Goal: Task Accomplishment & Management: Complete application form

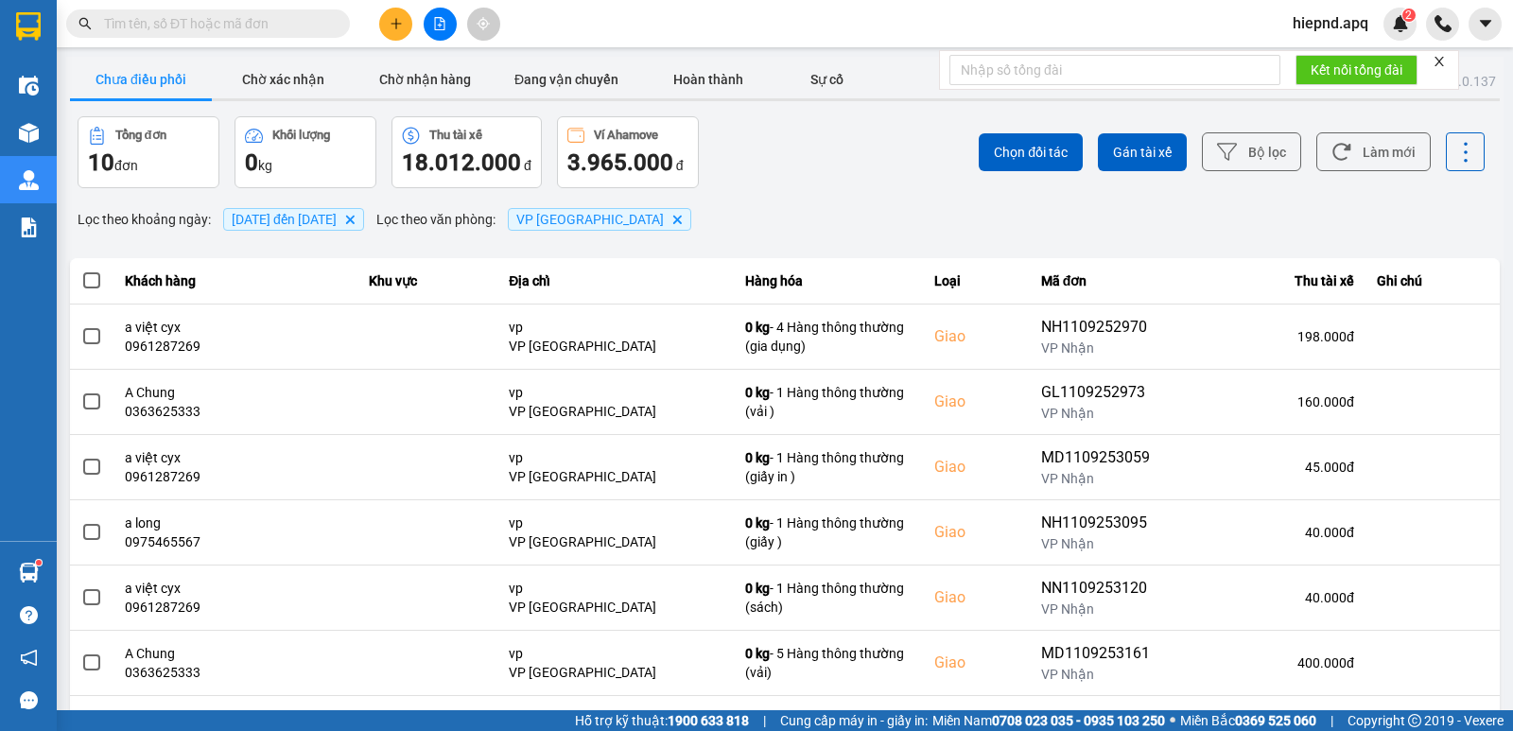
click at [175, 26] on input "text" at bounding box center [215, 23] width 223 height 21
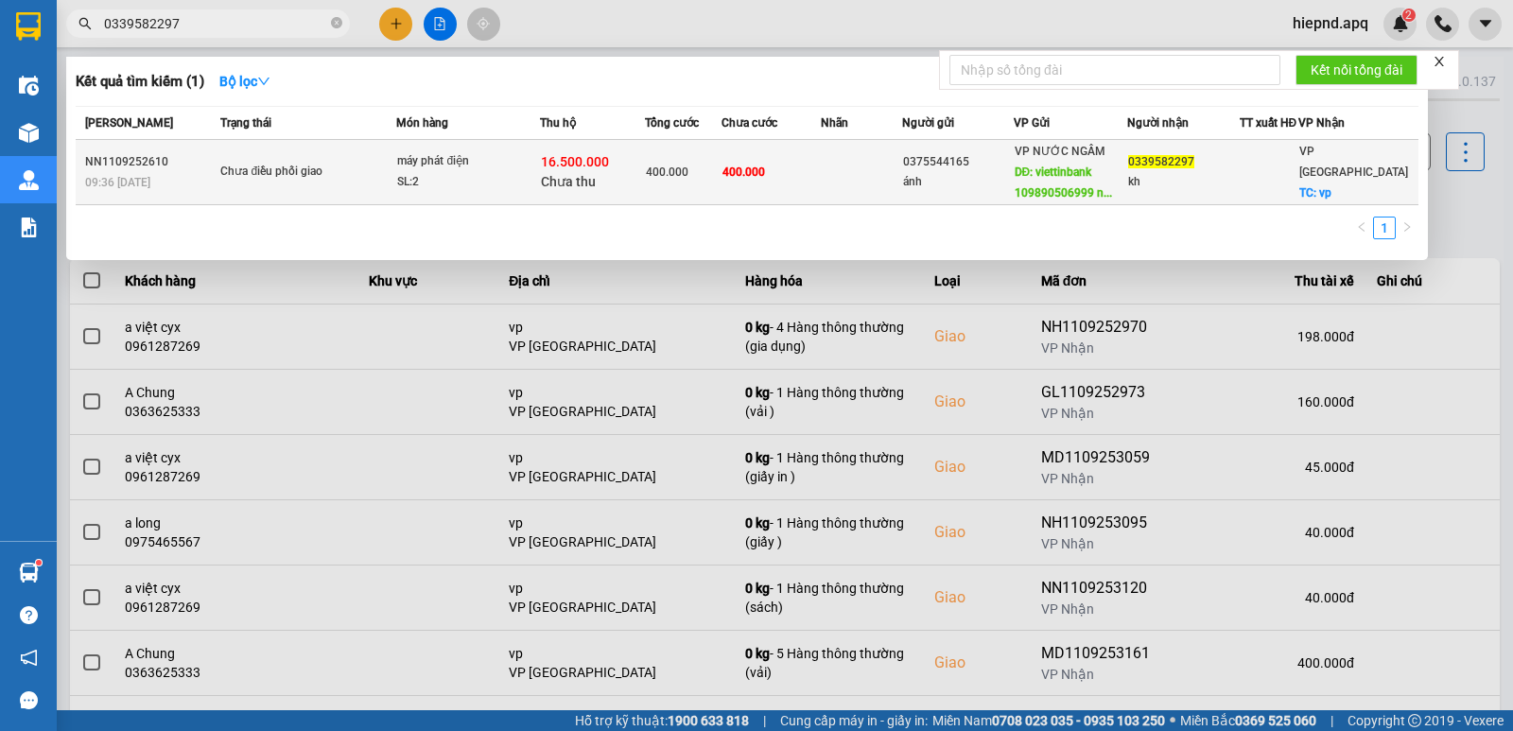
type input "0339582297"
click at [1329, 173] on span "VP [GEOGRAPHIC_DATA]" at bounding box center [1353, 162] width 109 height 34
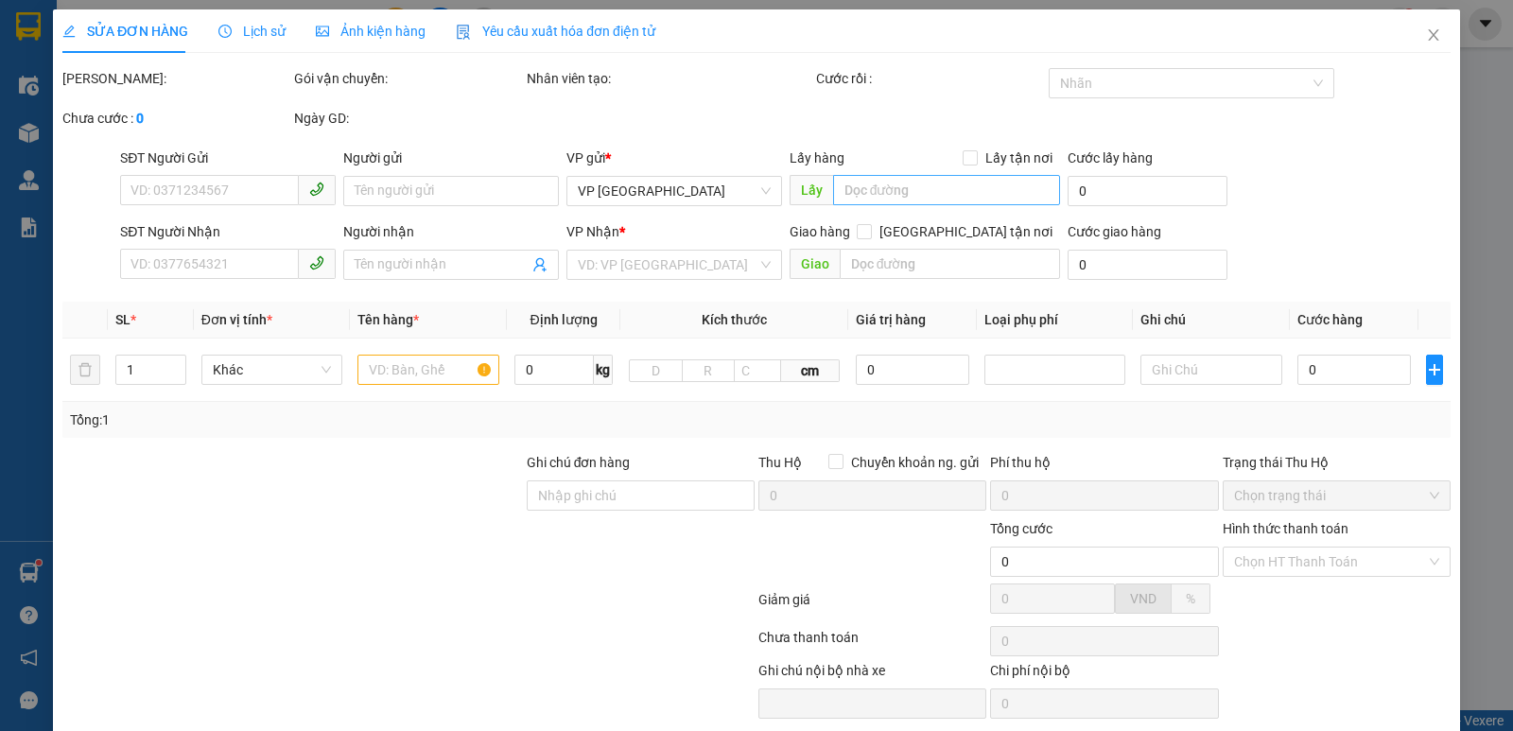
type input "0375544165"
type input "ánh"
type input "viettinbank 109890506999 [PERSON_NAME]"
type input "0339582297"
type input "kh"
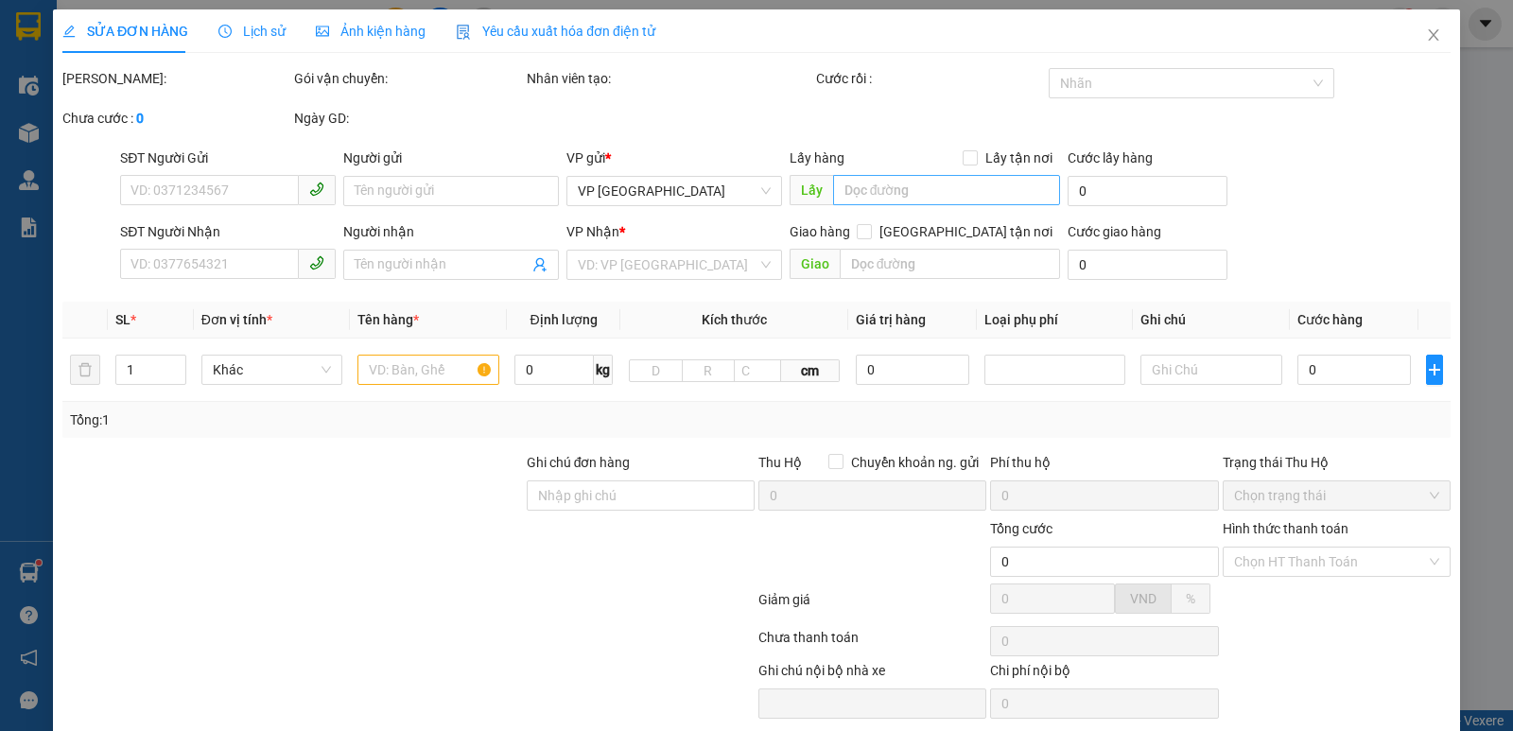
checkbox input "true"
type input "vp"
type input "400.000"
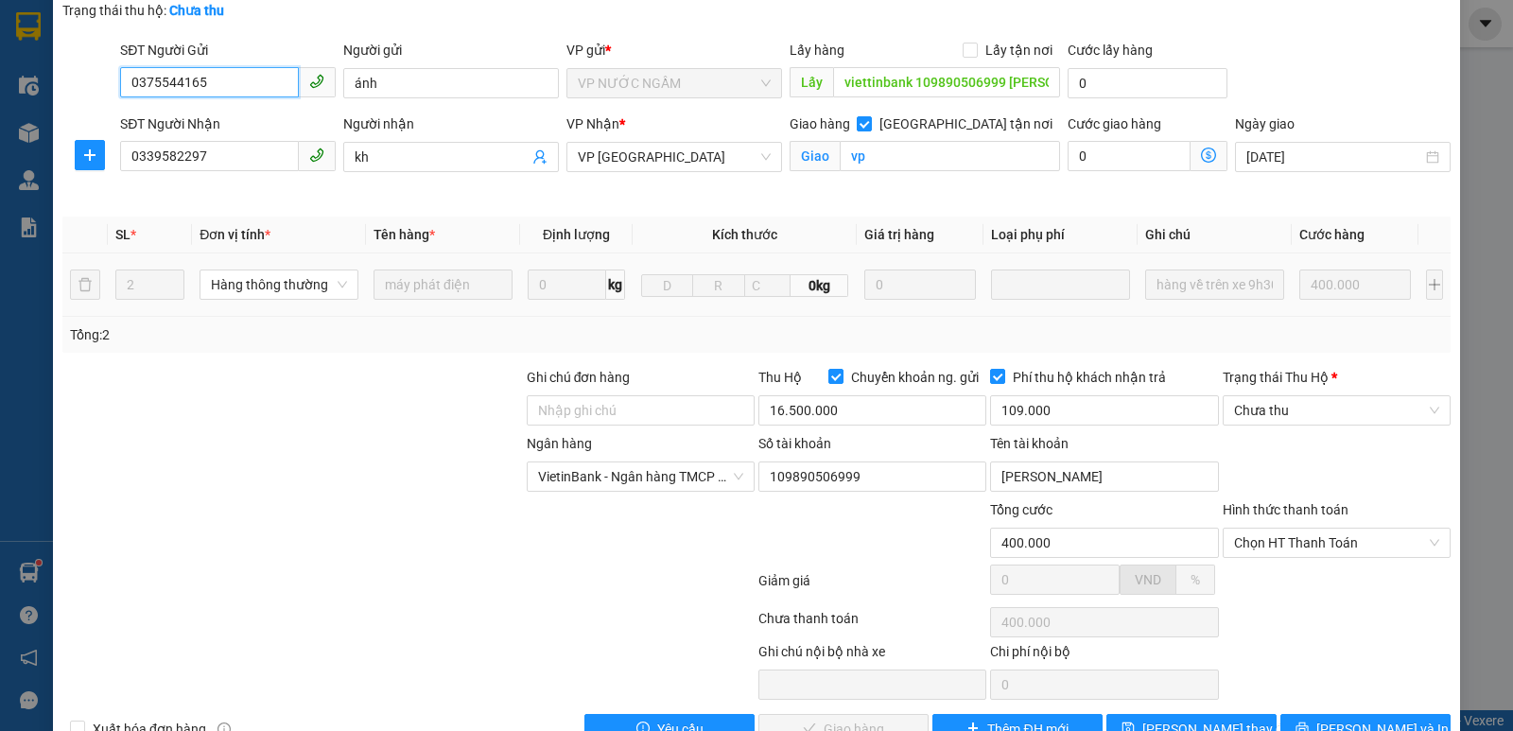
scroll to position [198, 0]
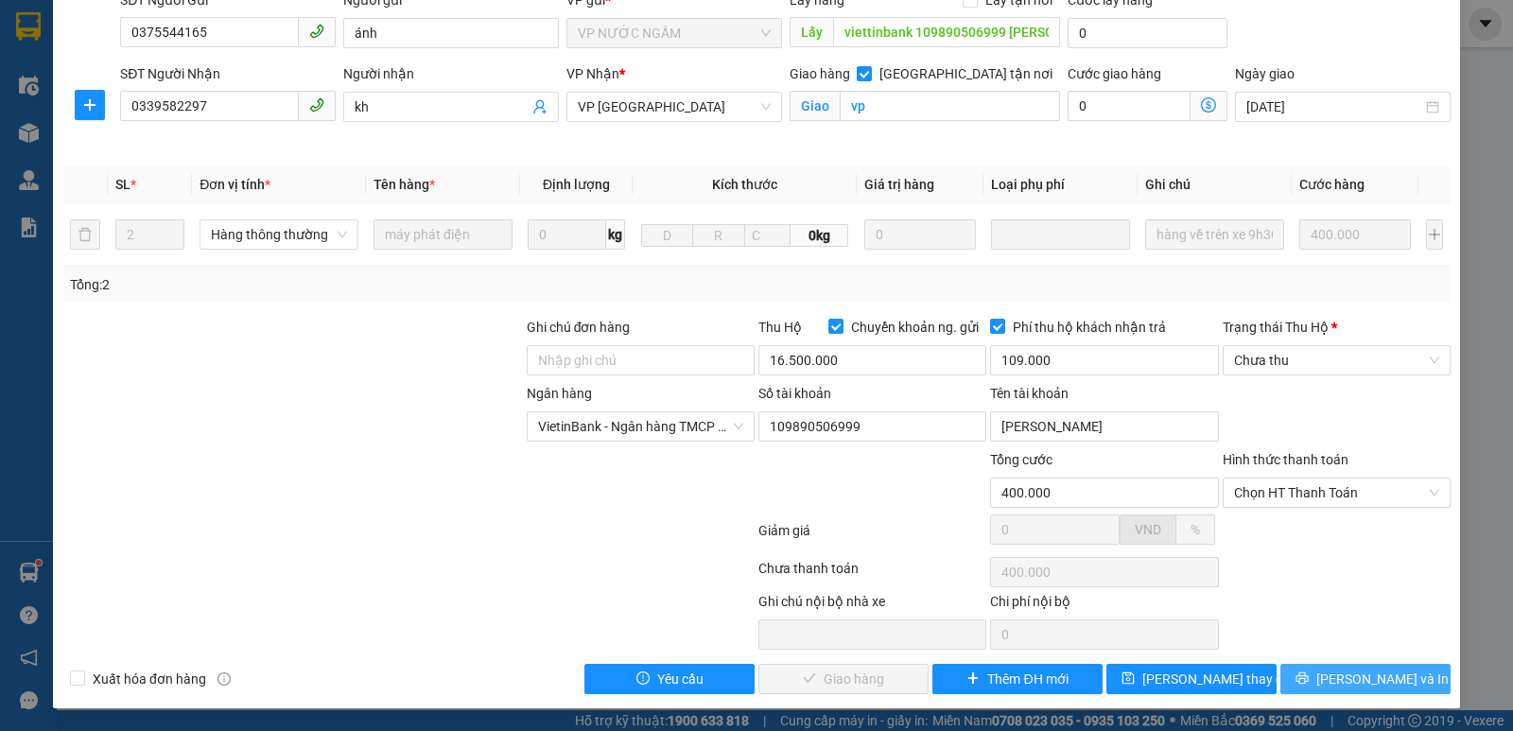
click at [1352, 669] on span "[PERSON_NAME] và In" at bounding box center [1382, 679] width 132 height 21
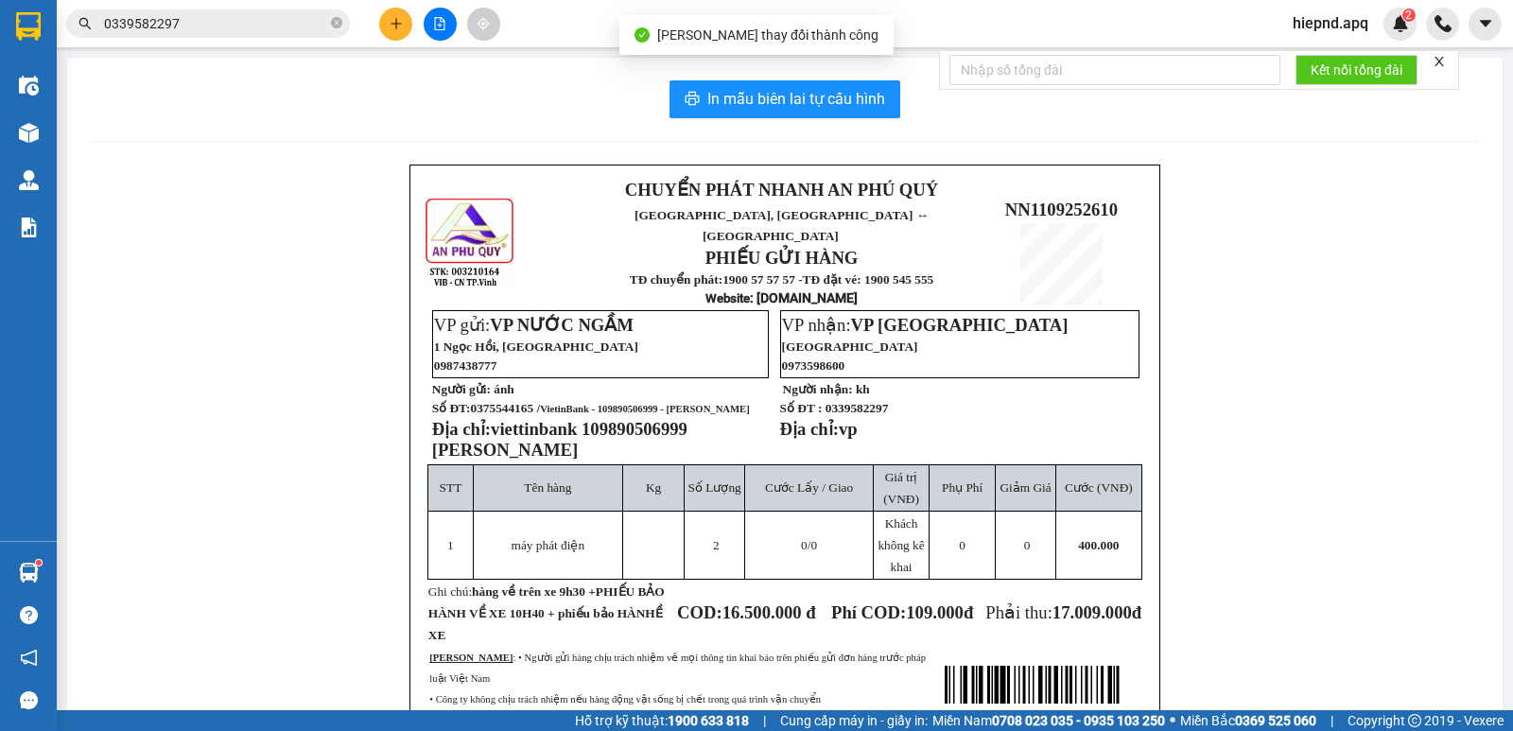
scroll to position [95, 0]
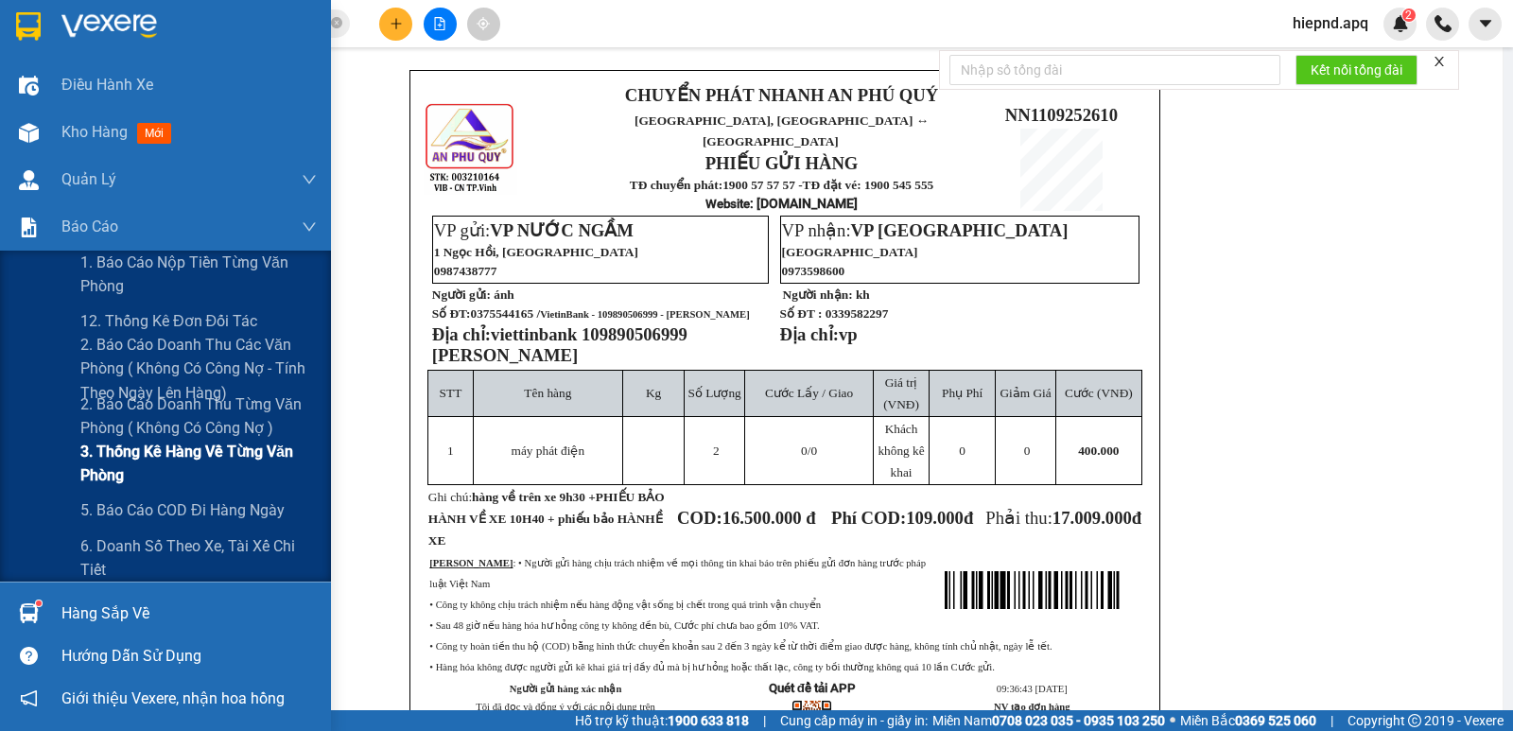
click at [180, 453] on span "3. Thống kê hàng về từng văn phòng" at bounding box center [198, 463] width 236 height 47
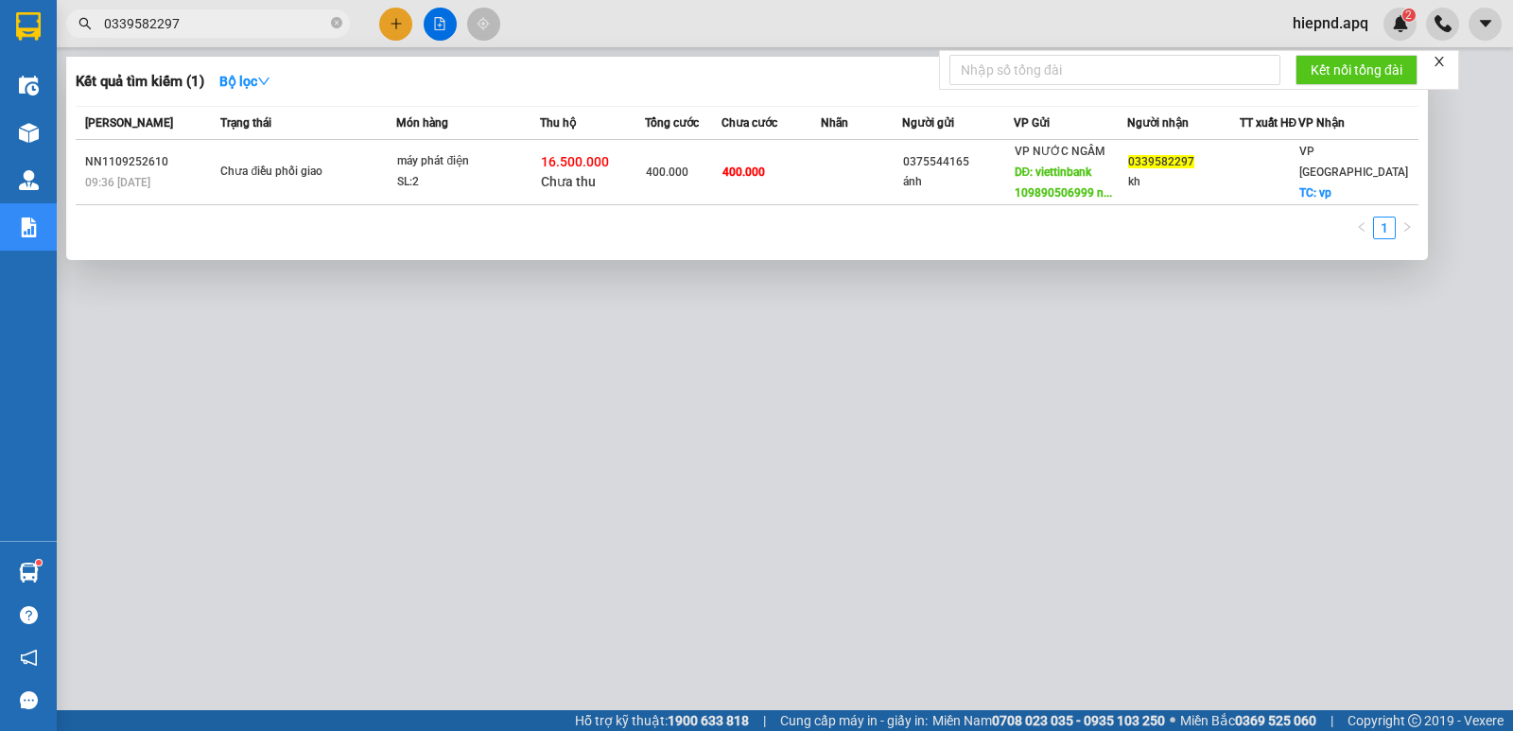
click at [217, 23] on input "0339582297" at bounding box center [215, 23] width 223 height 21
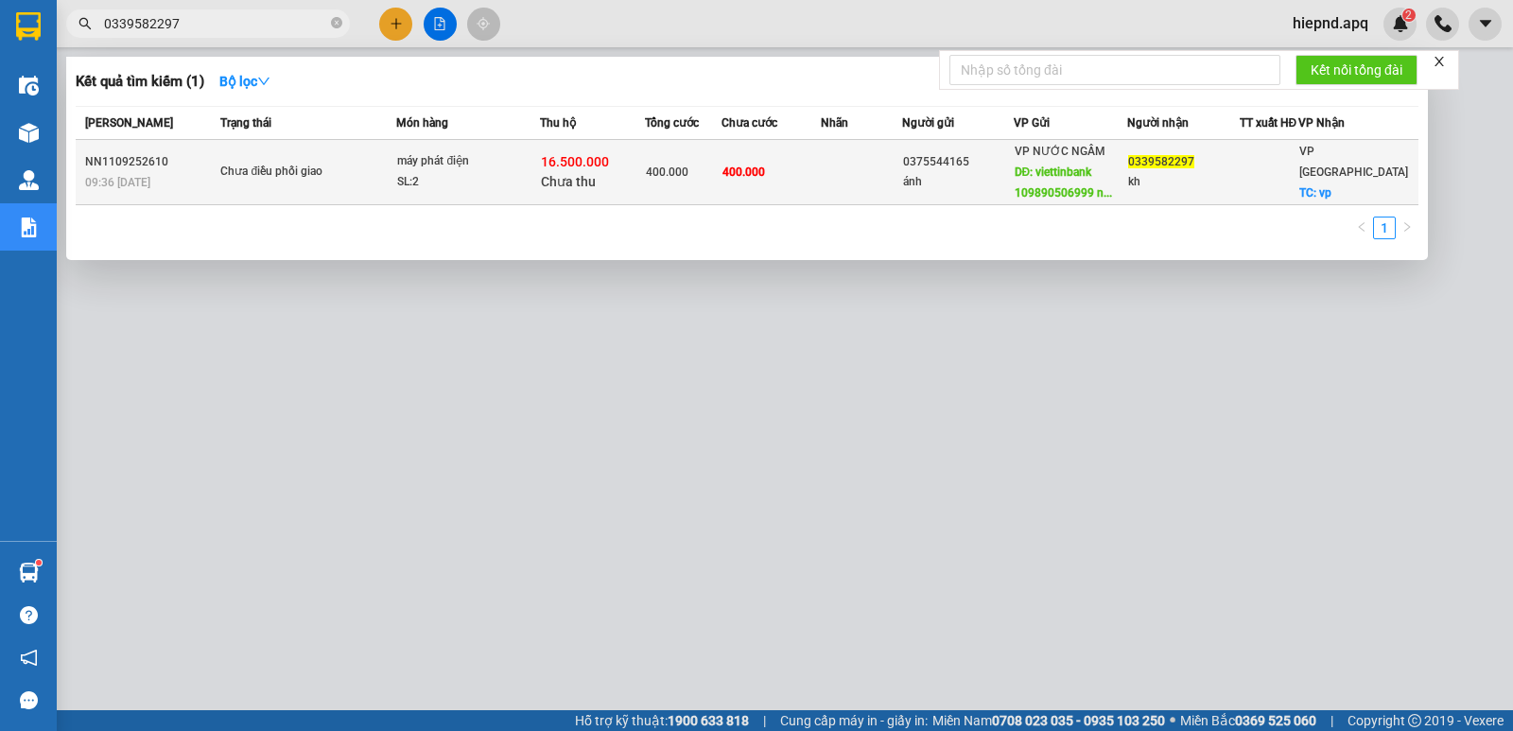
click at [879, 179] on td at bounding box center [861, 172] width 81 height 65
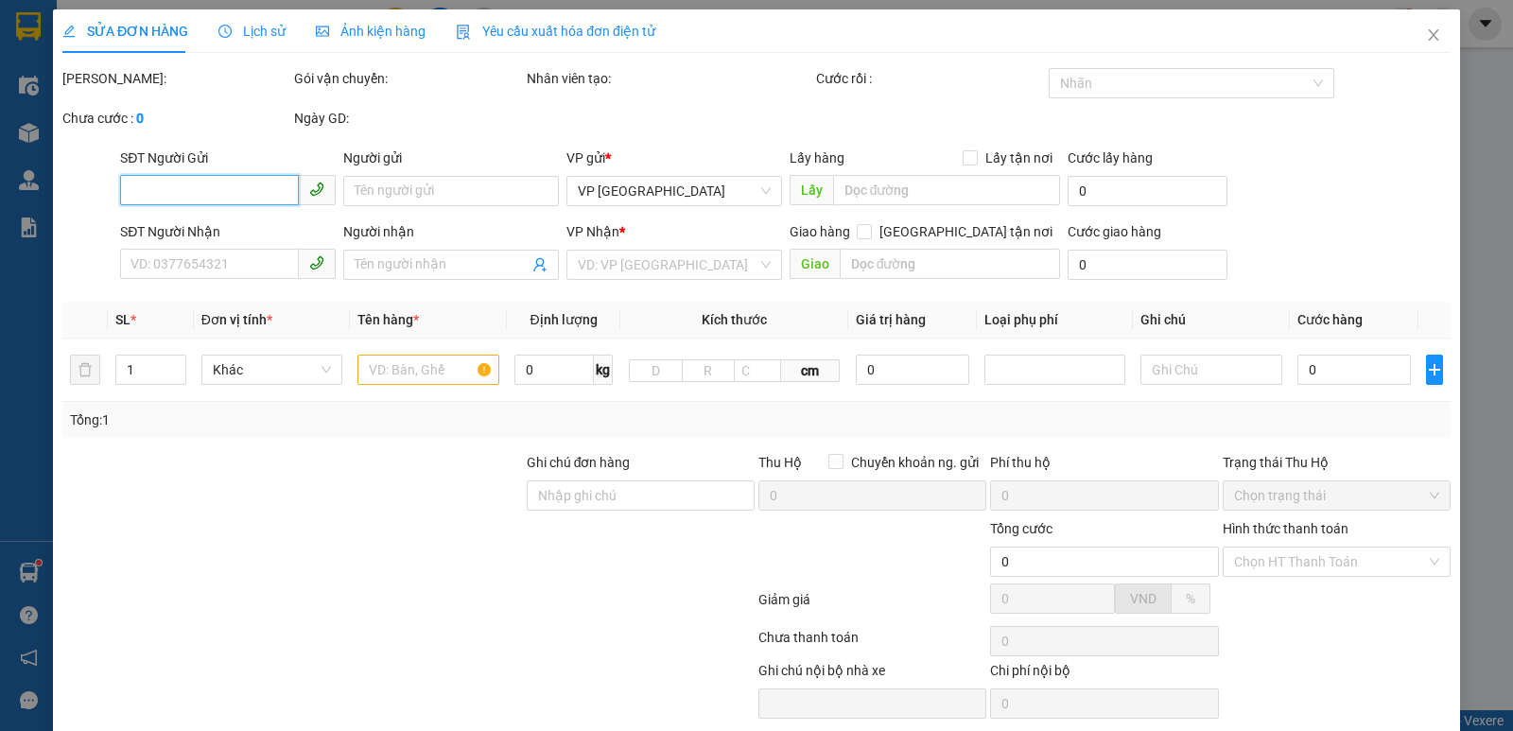
type input "0375544165"
type input "ánh"
type input "viettinbank 109890506999 [PERSON_NAME]"
type input "0339582297"
type input "kh"
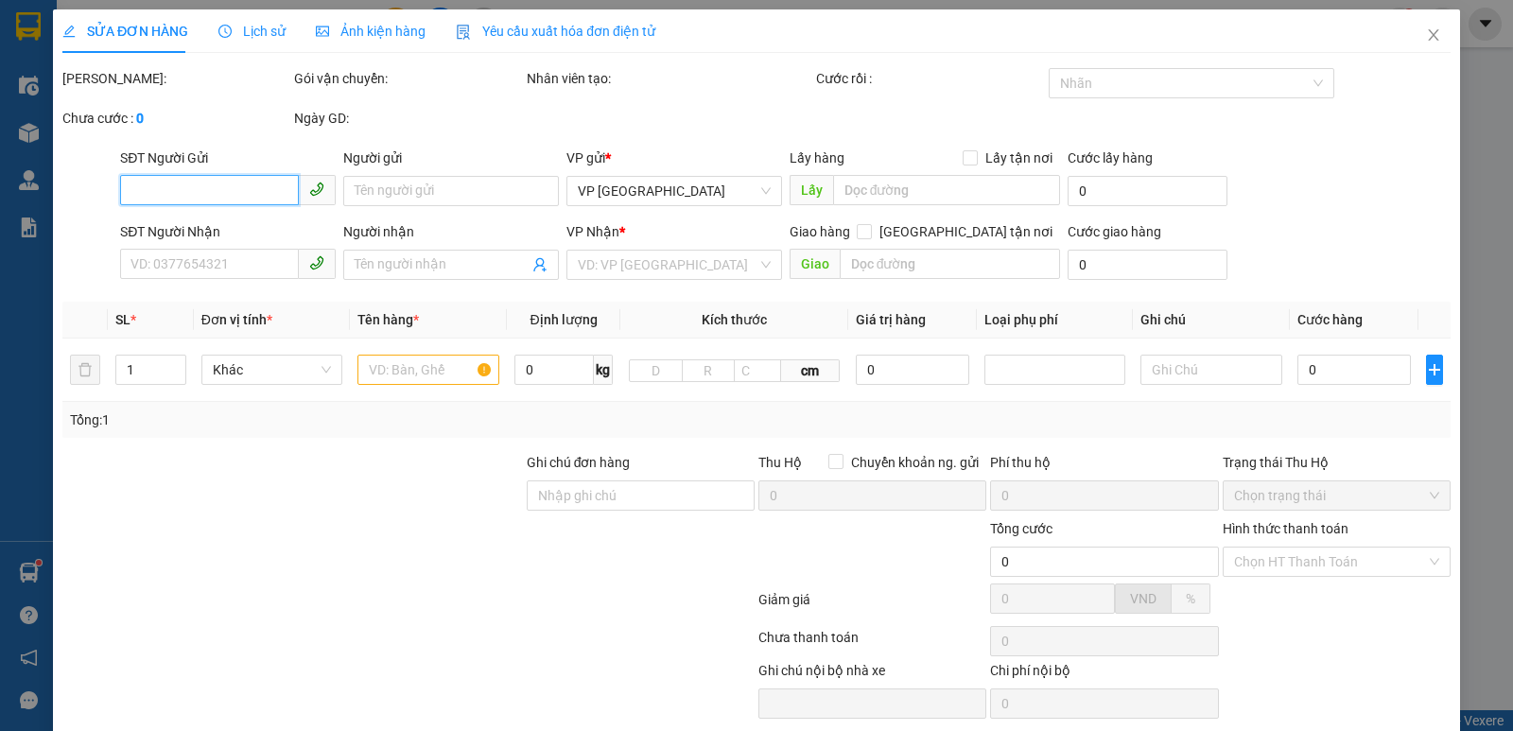
checkbox input "true"
type input "vp"
type input "400.000"
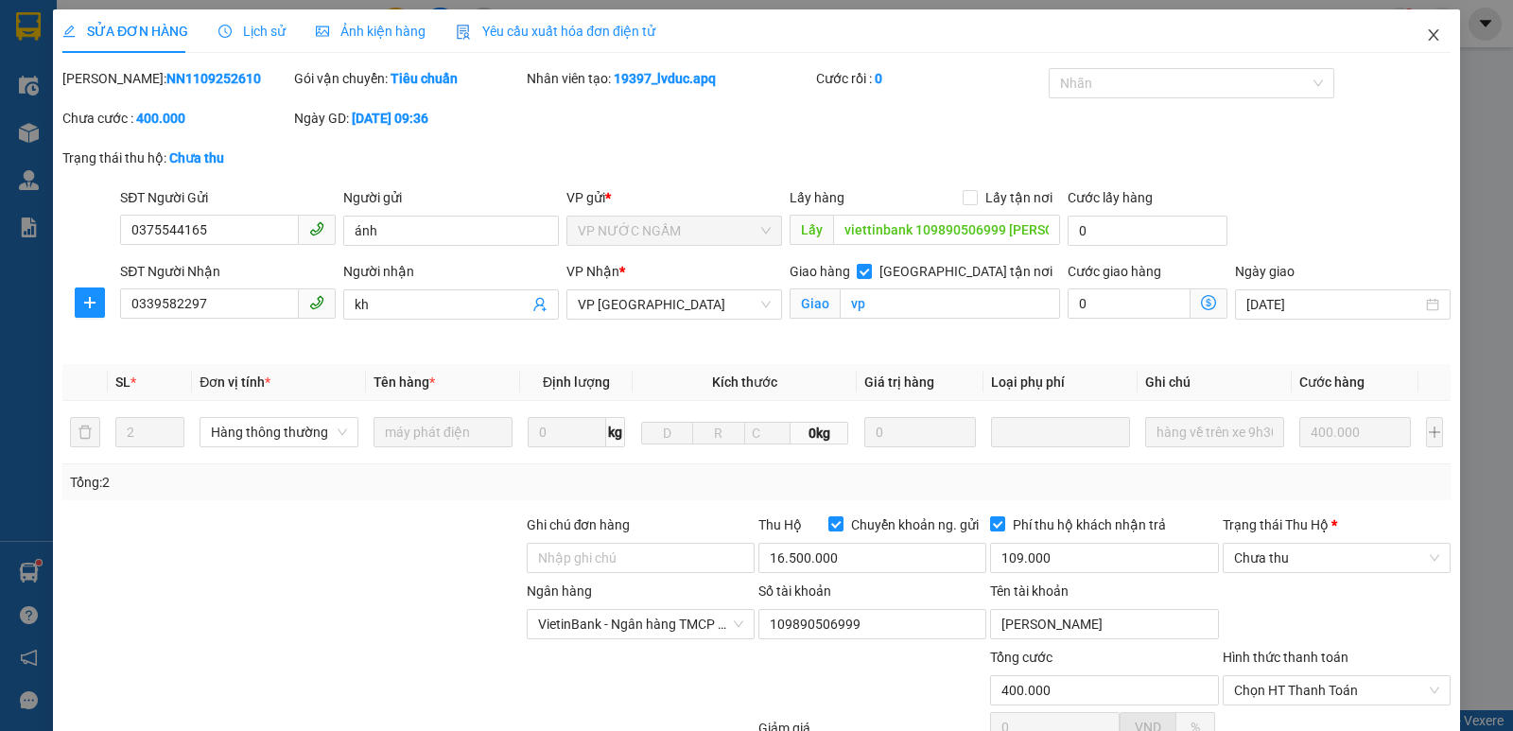
click at [1426, 33] on icon "close" at bounding box center [1433, 34] width 15 height 15
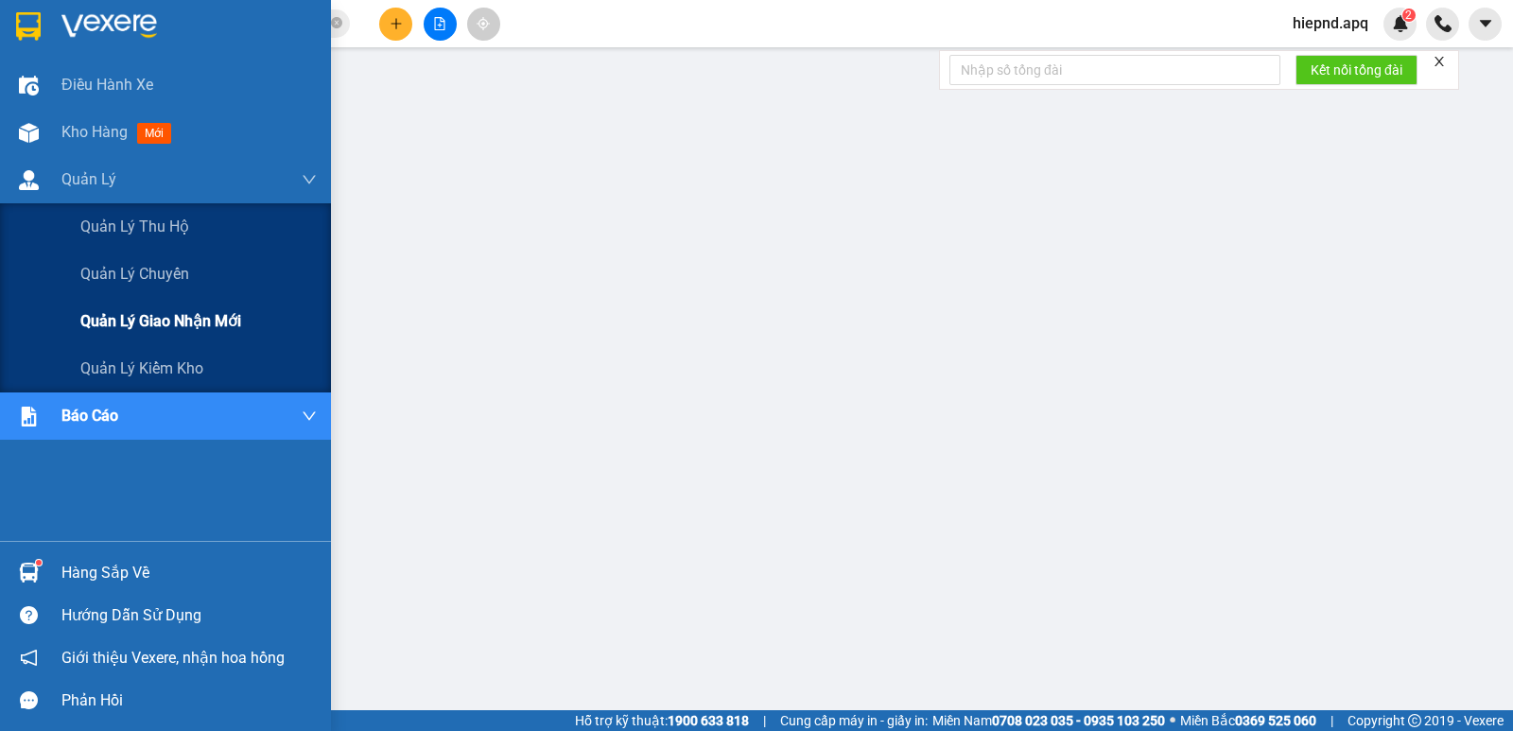
click at [117, 336] on div "Quản lý giao nhận mới" at bounding box center [198, 321] width 236 height 47
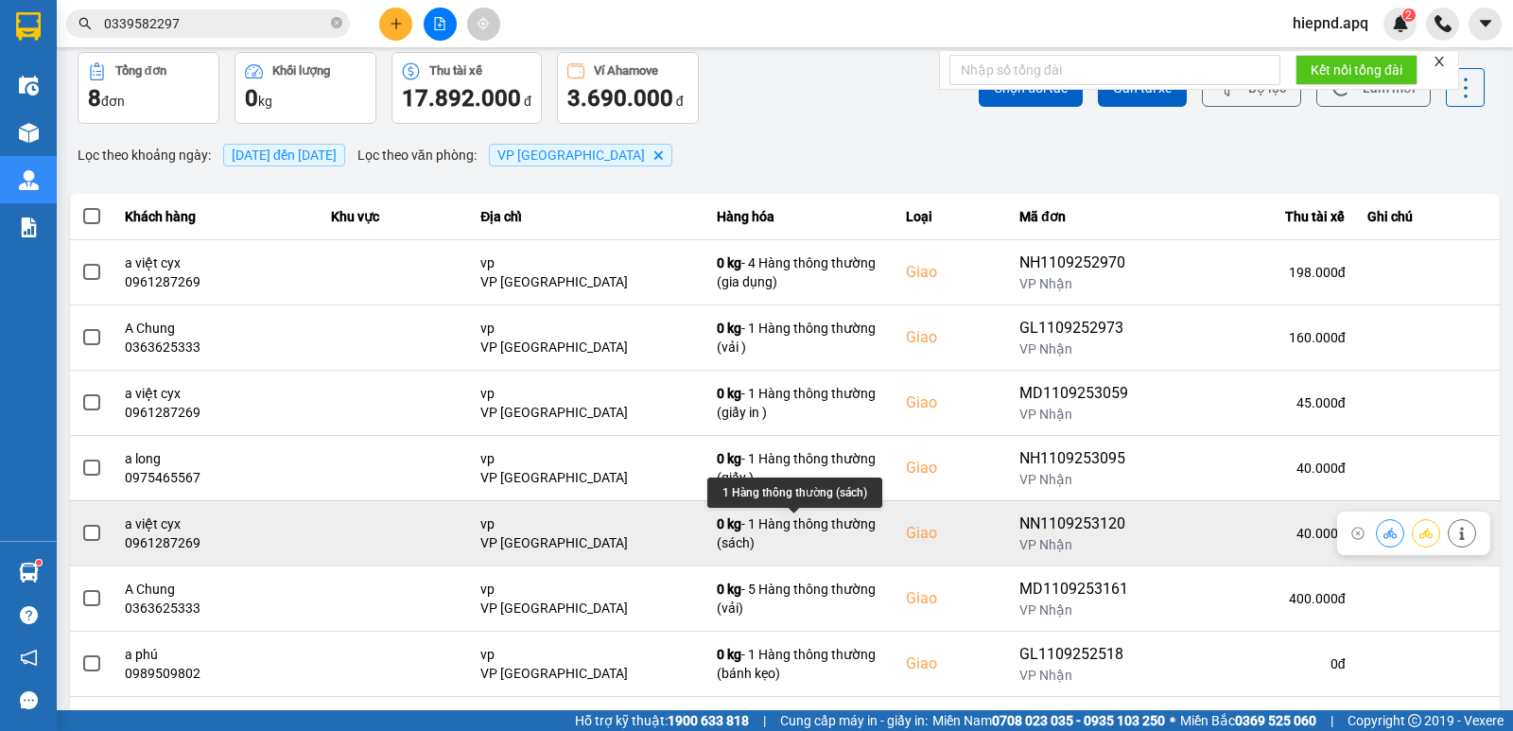
scroll to position [95, 0]
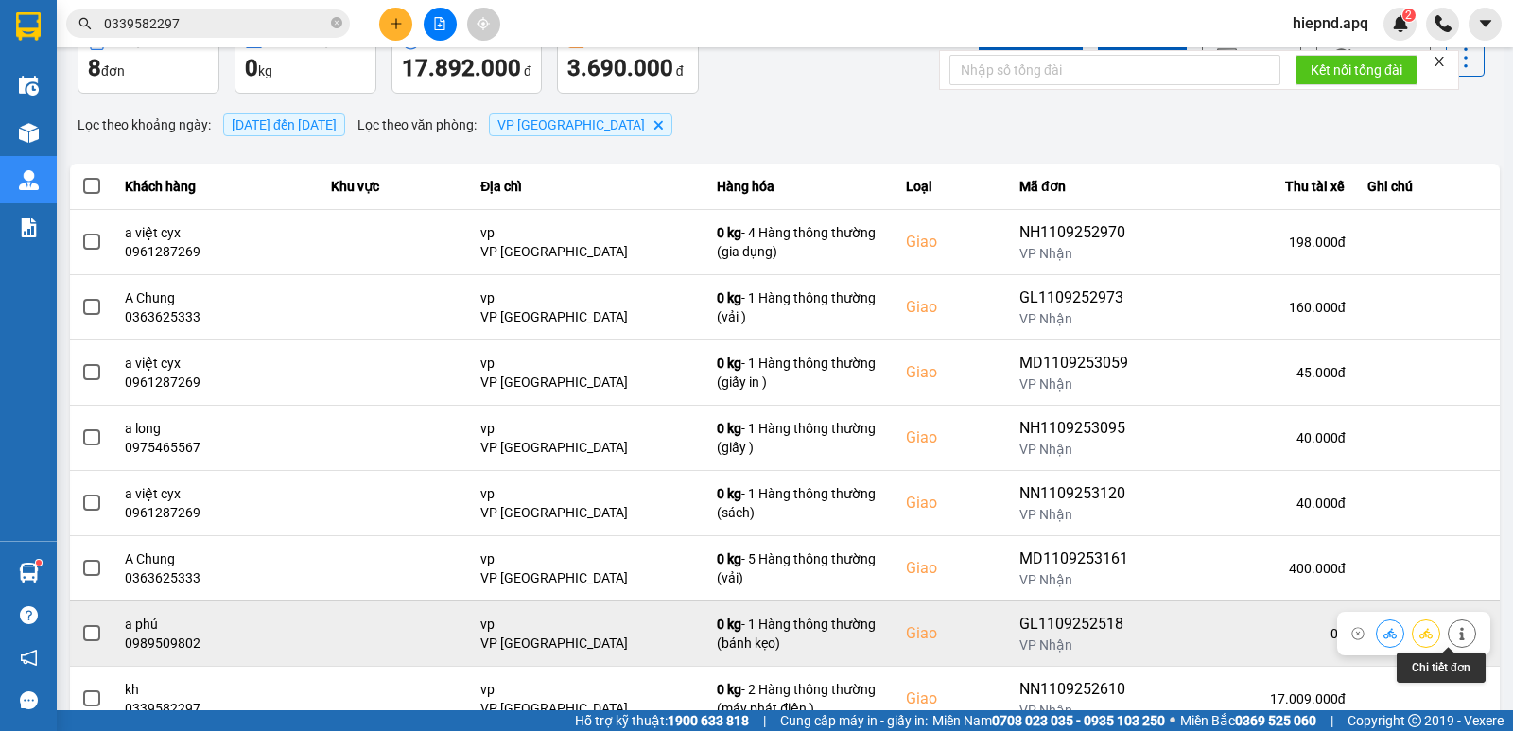
click at [1449, 624] on button at bounding box center [1462, 633] width 26 height 33
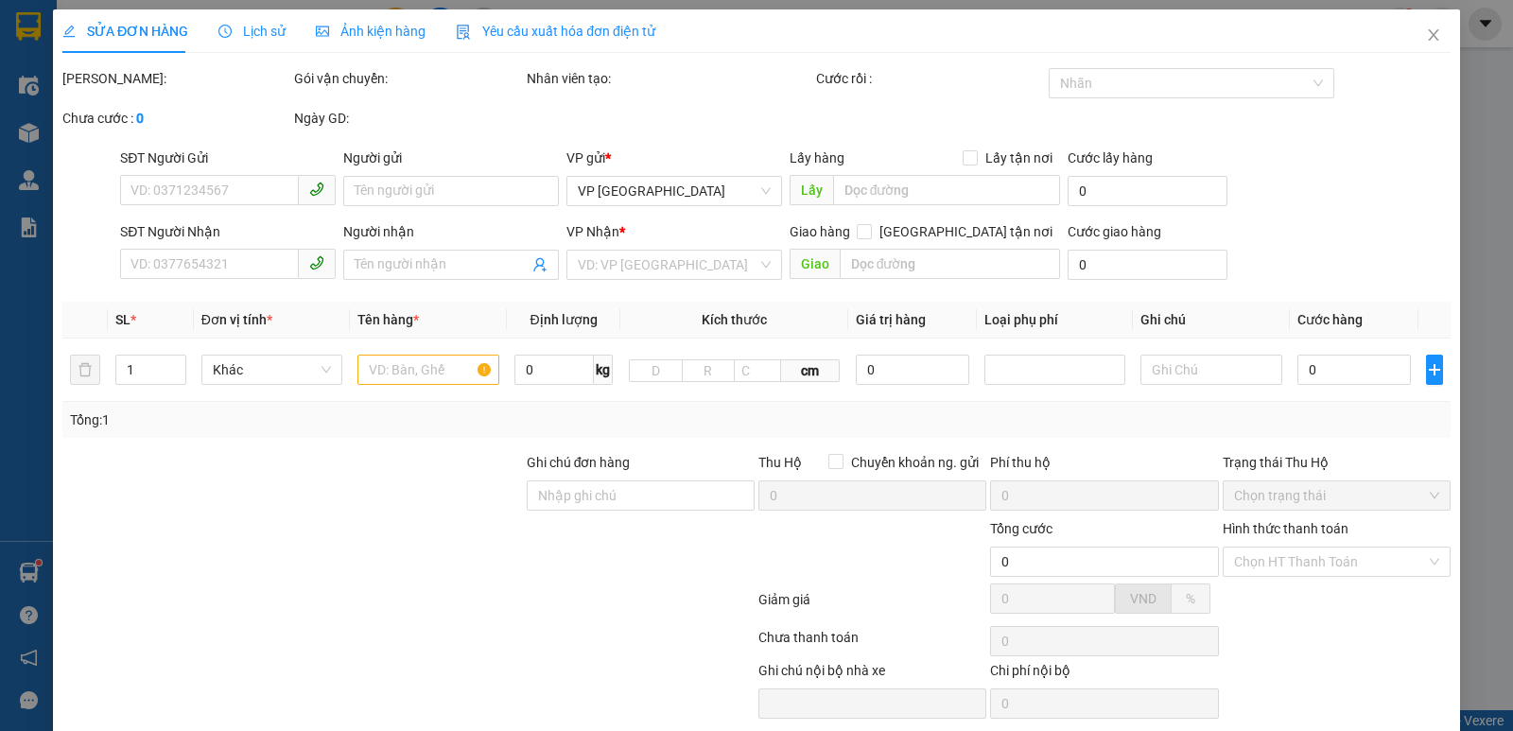
type input "0988524518"
type input "a tài"
type input "0989509802"
type input "a phú"
checkbox input "true"
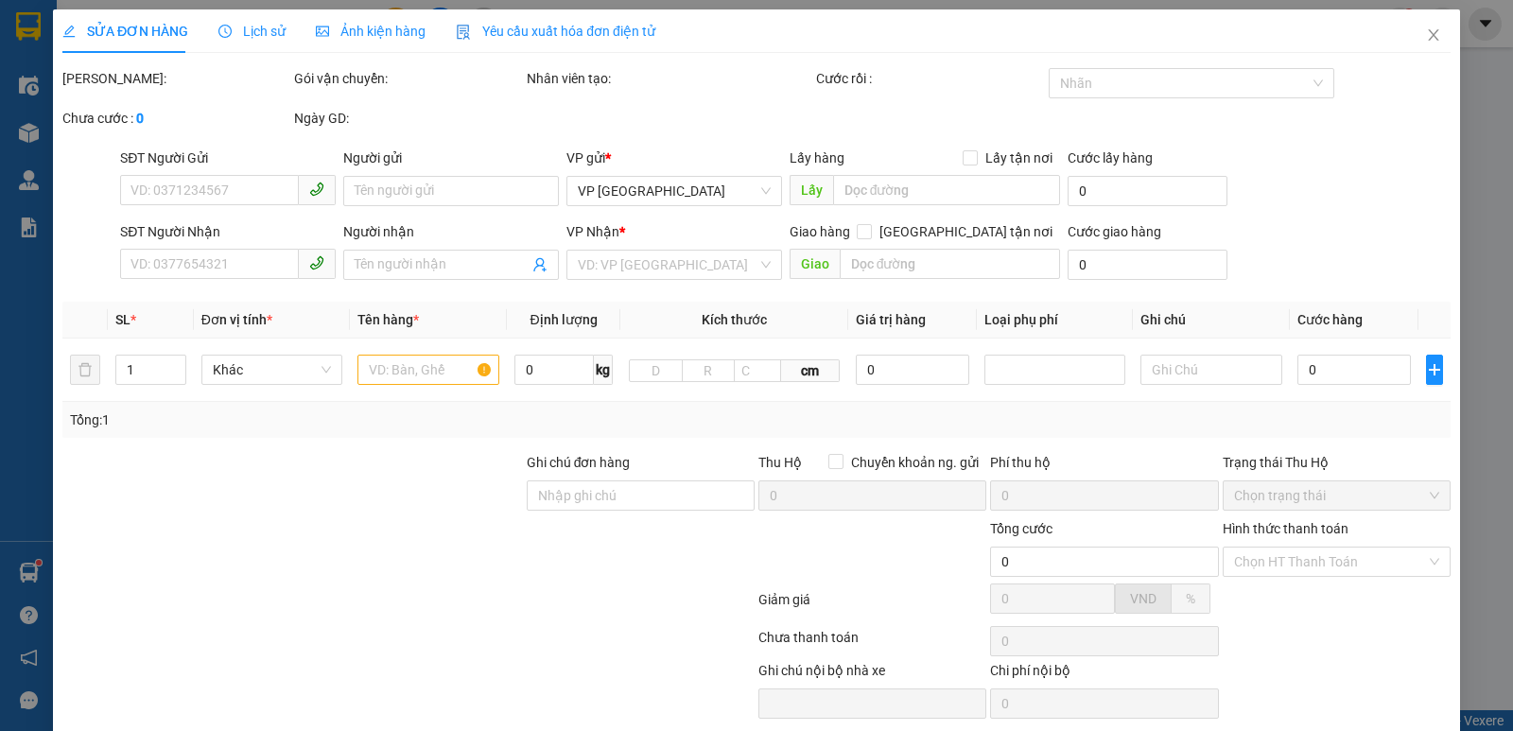
type input "vp"
type input "40.000"
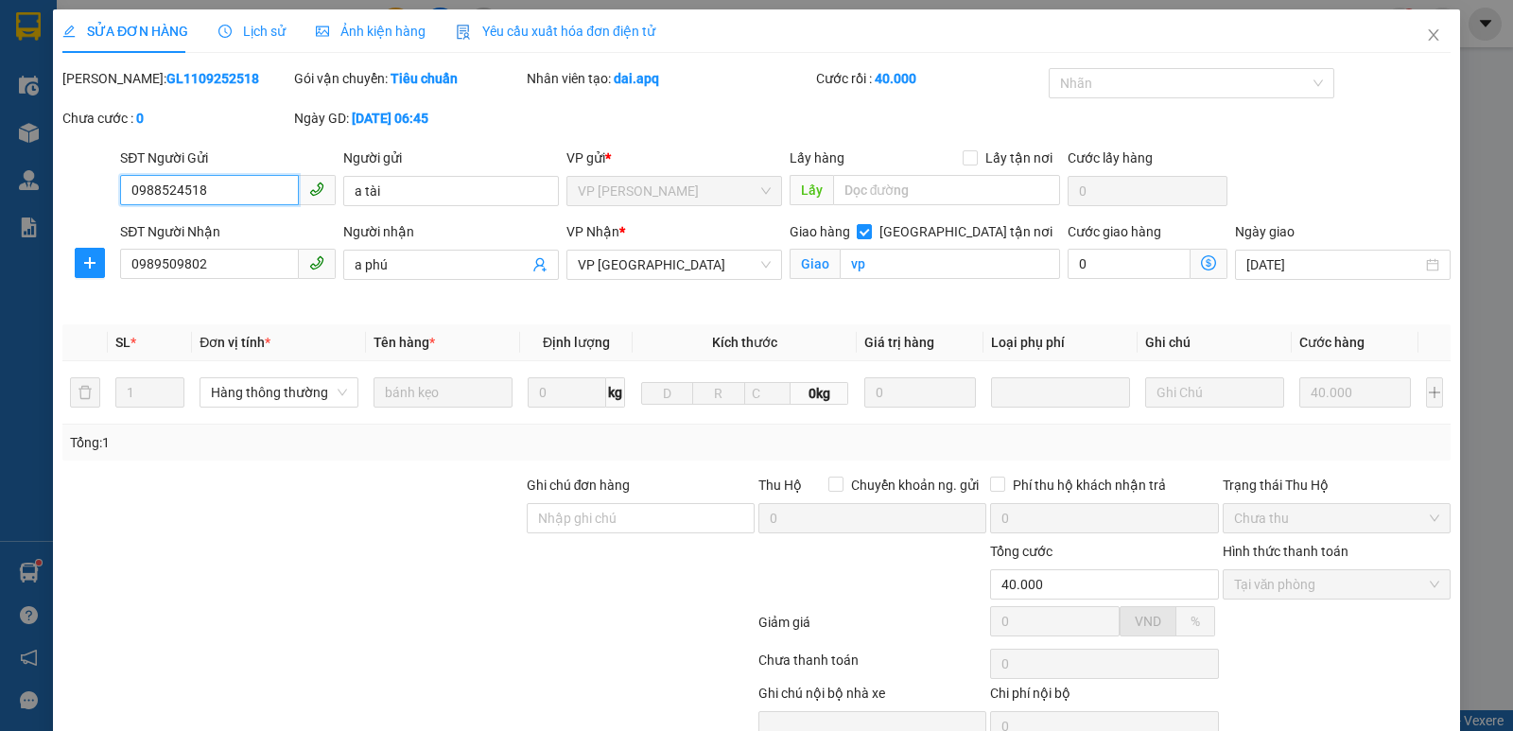
scroll to position [92, 0]
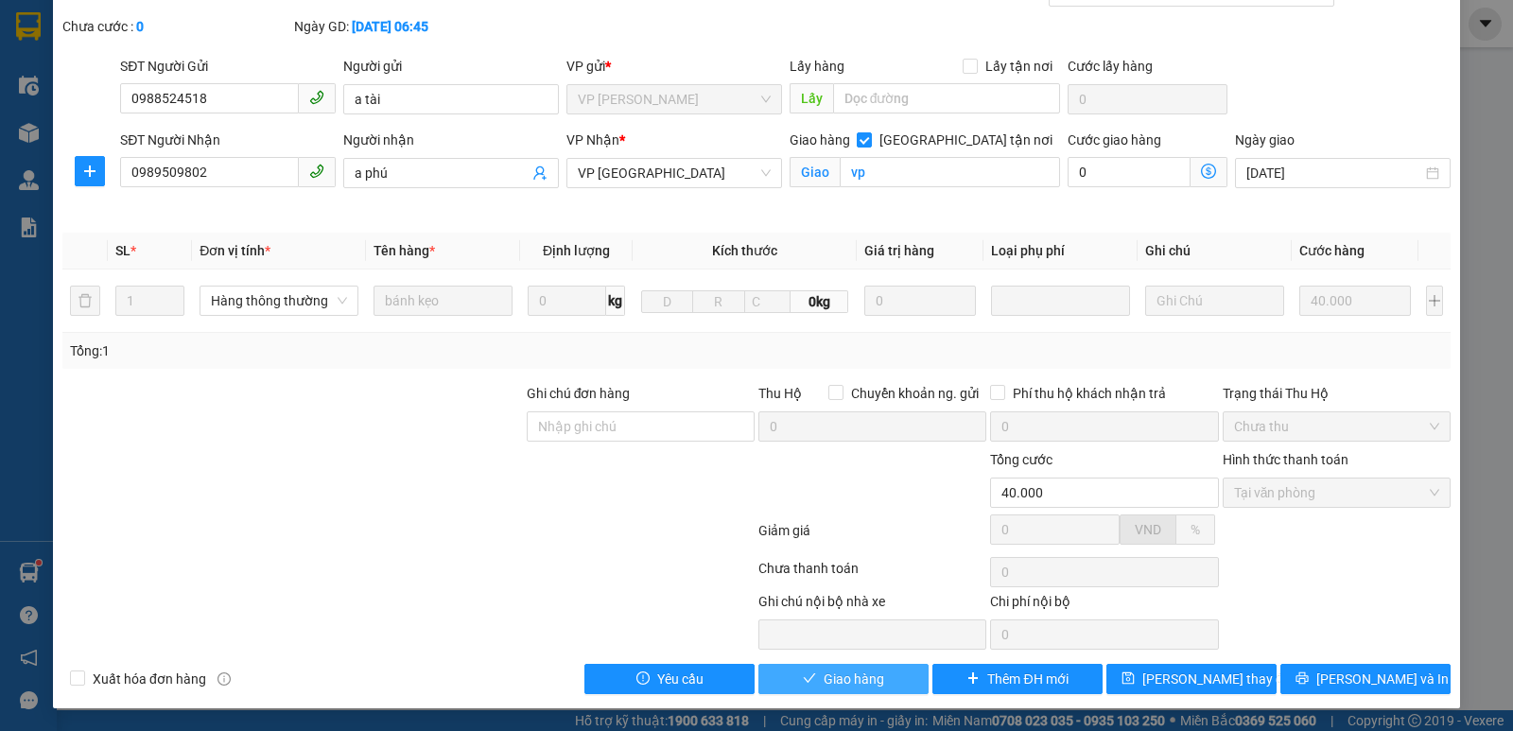
click at [847, 689] on button "Giao hàng" at bounding box center [843, 679] width 170 height 30
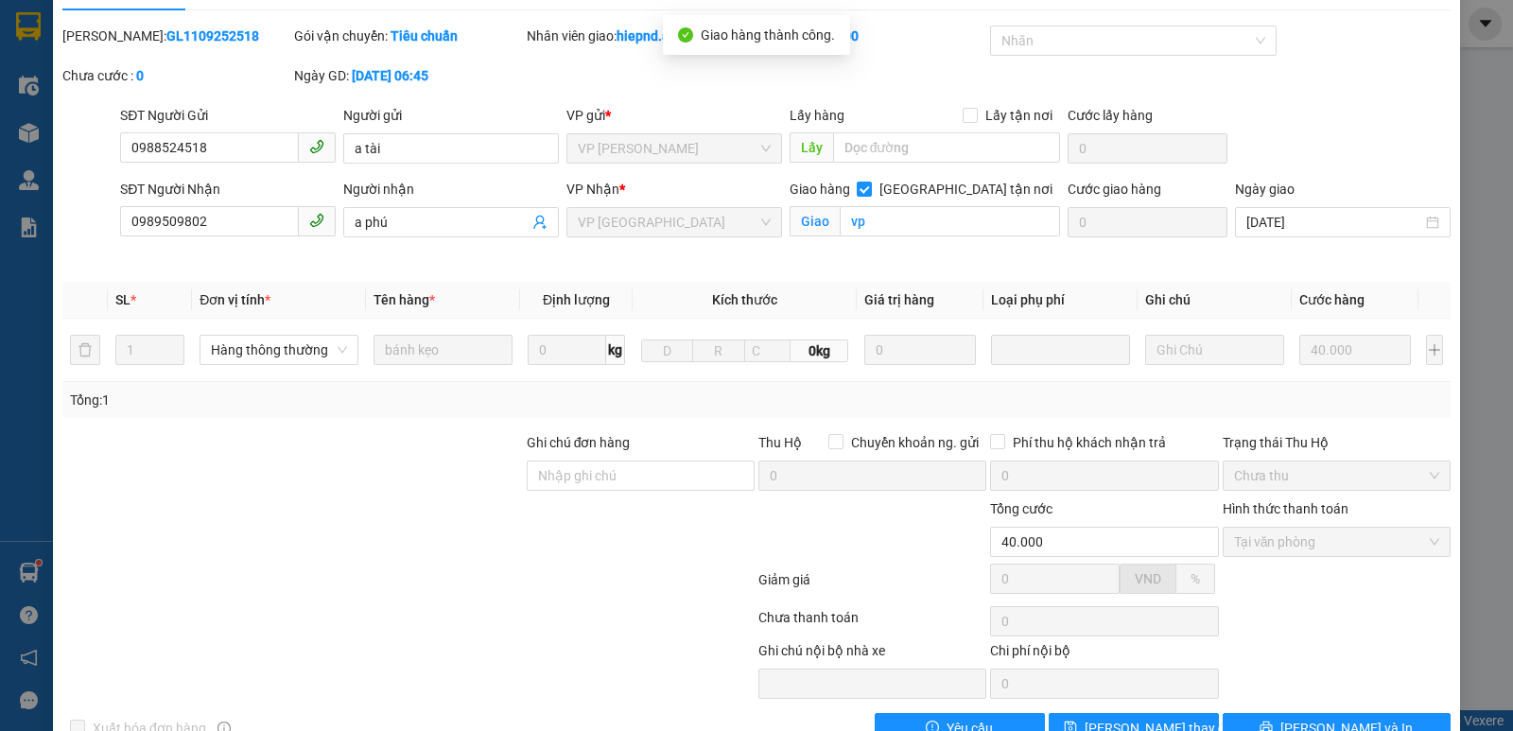
scroll to position [0, 0]
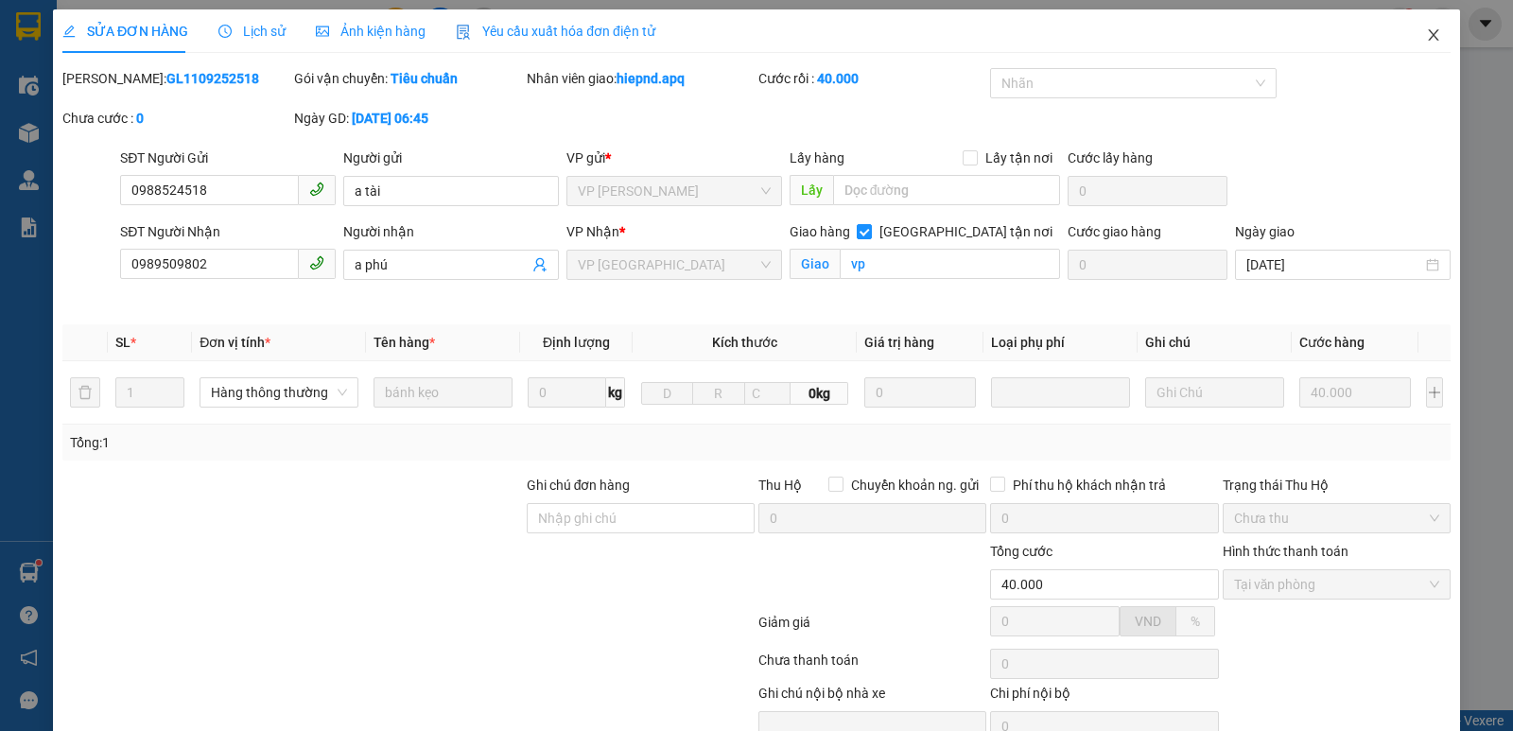
click at [1414, 43] on span "Close" at bounding box center [1433, 35] width 53 height 53
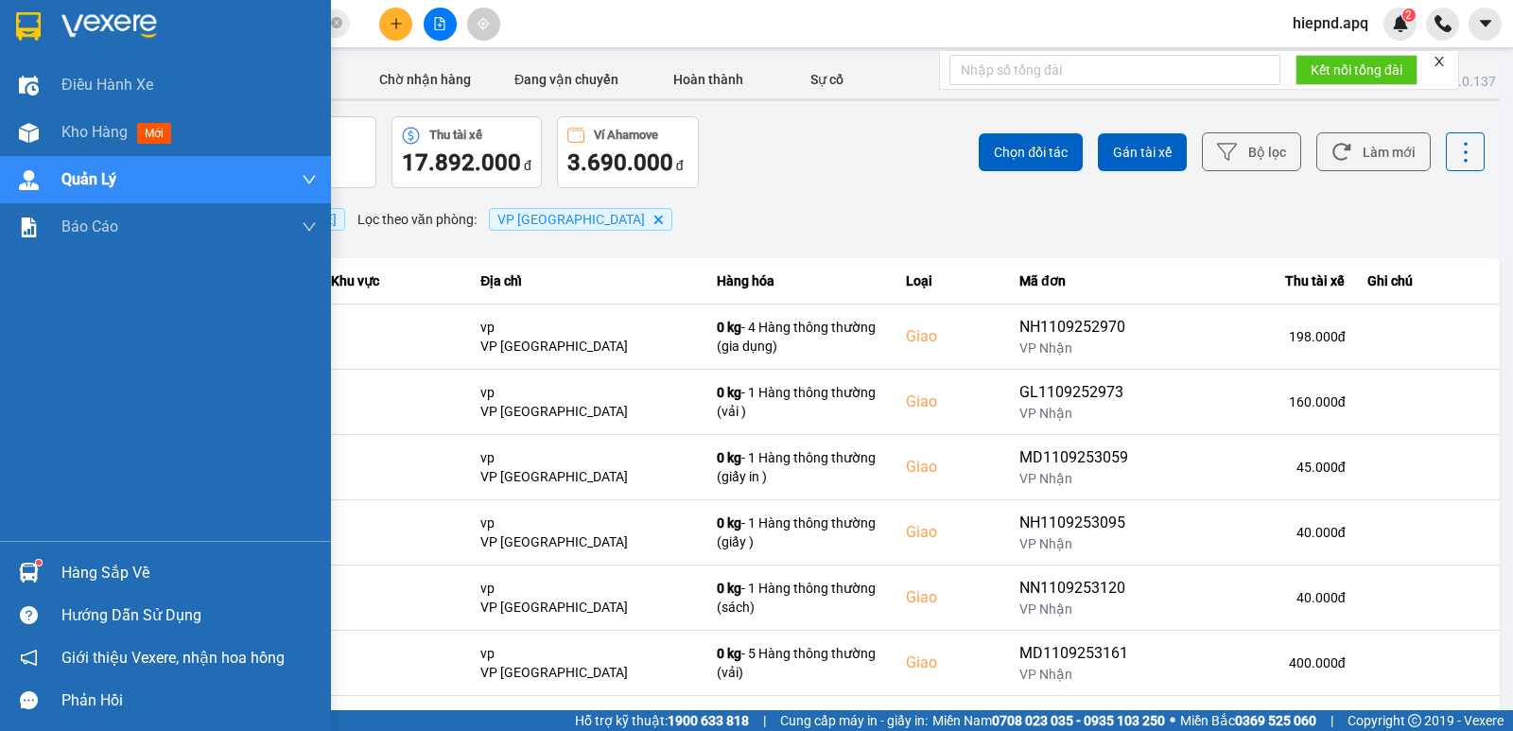
click at [70, 577] on div "Hàng sắp về" at bounding box center [188, 573] width 255 height 28
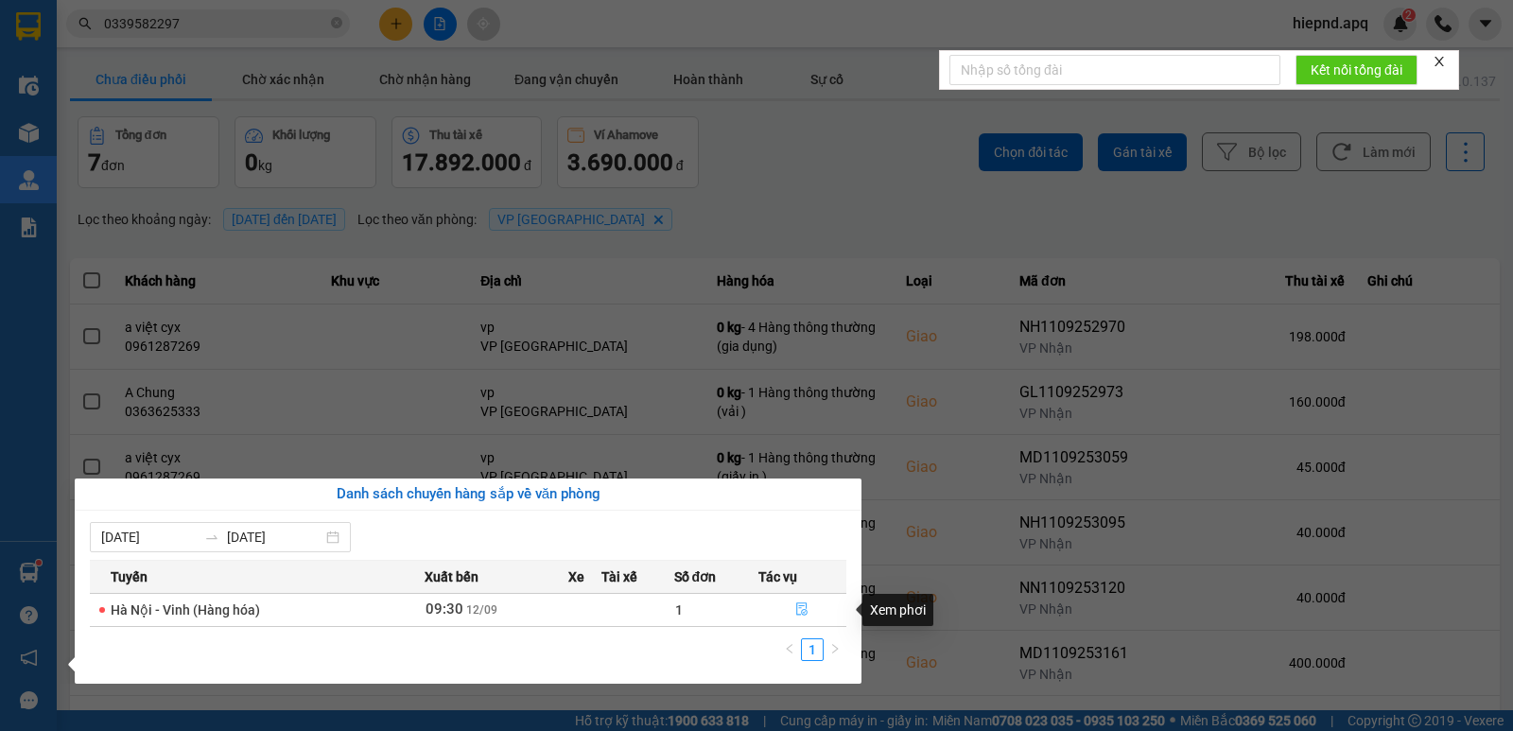
click at [801, 608] on icon "file-done" at bounding box center [802, 609] width 11 height 13
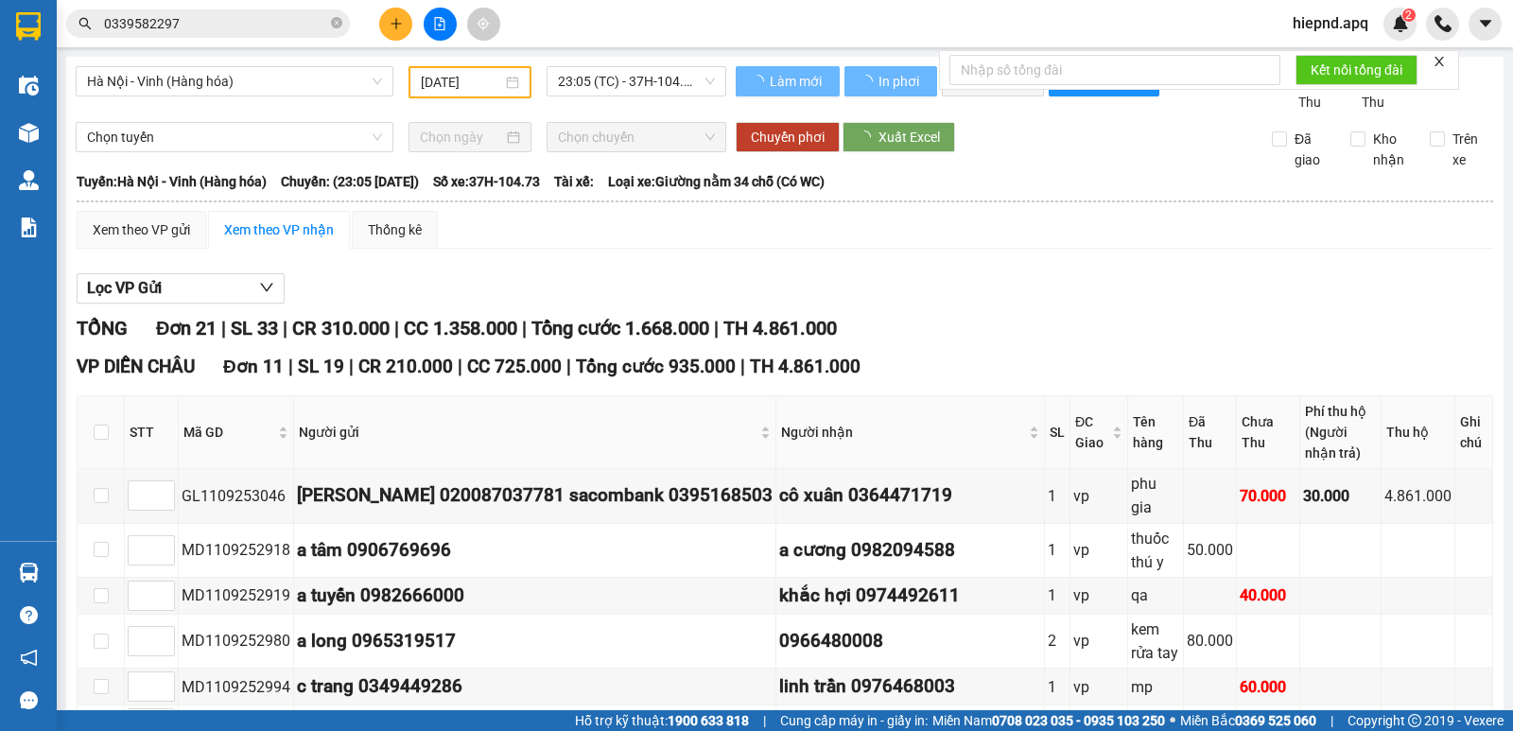
type input "[DATE]"
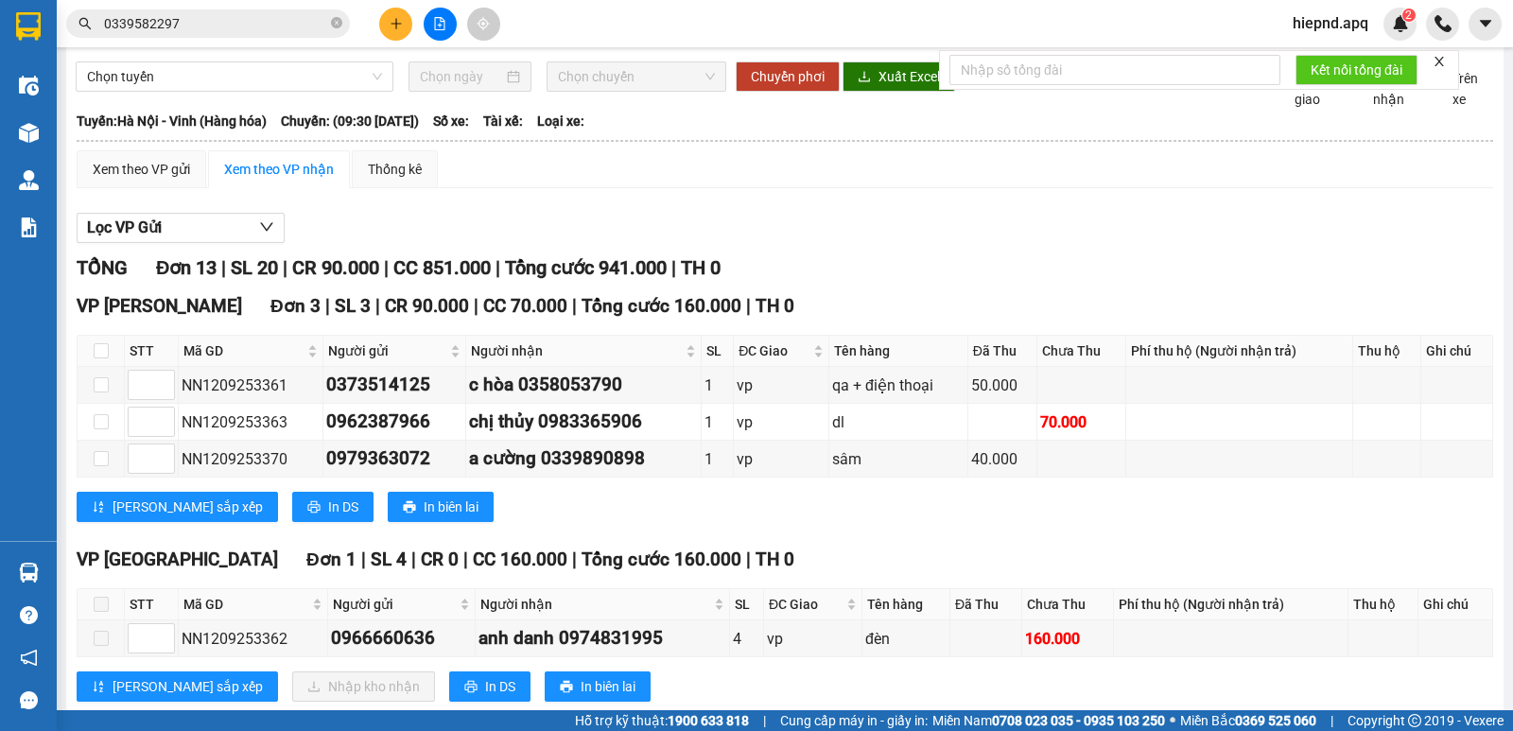
scroll to position [95, 0]
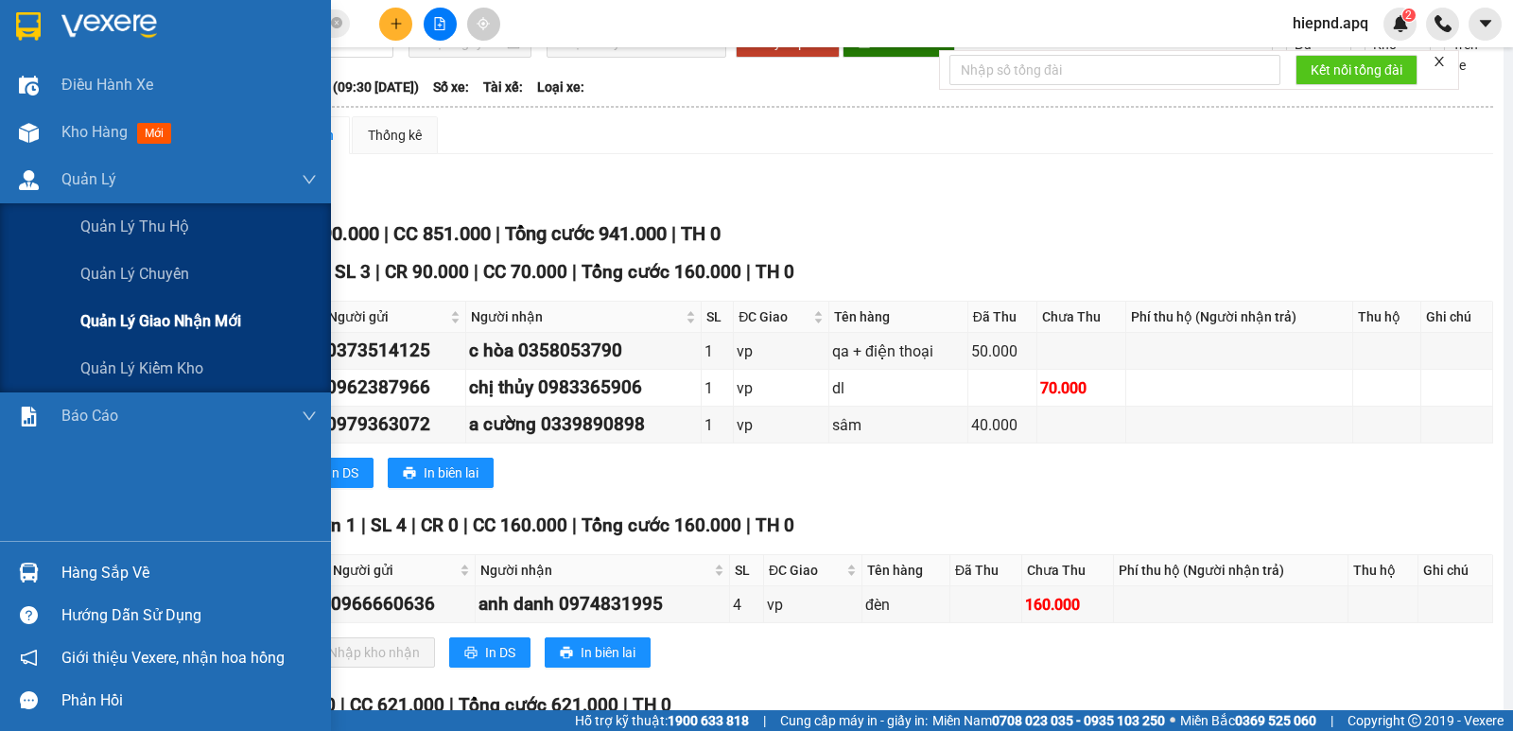
click at [153, 321] on span "Quản lý giao nhận mới" at bounding box center [160, 321] width 161 height 24
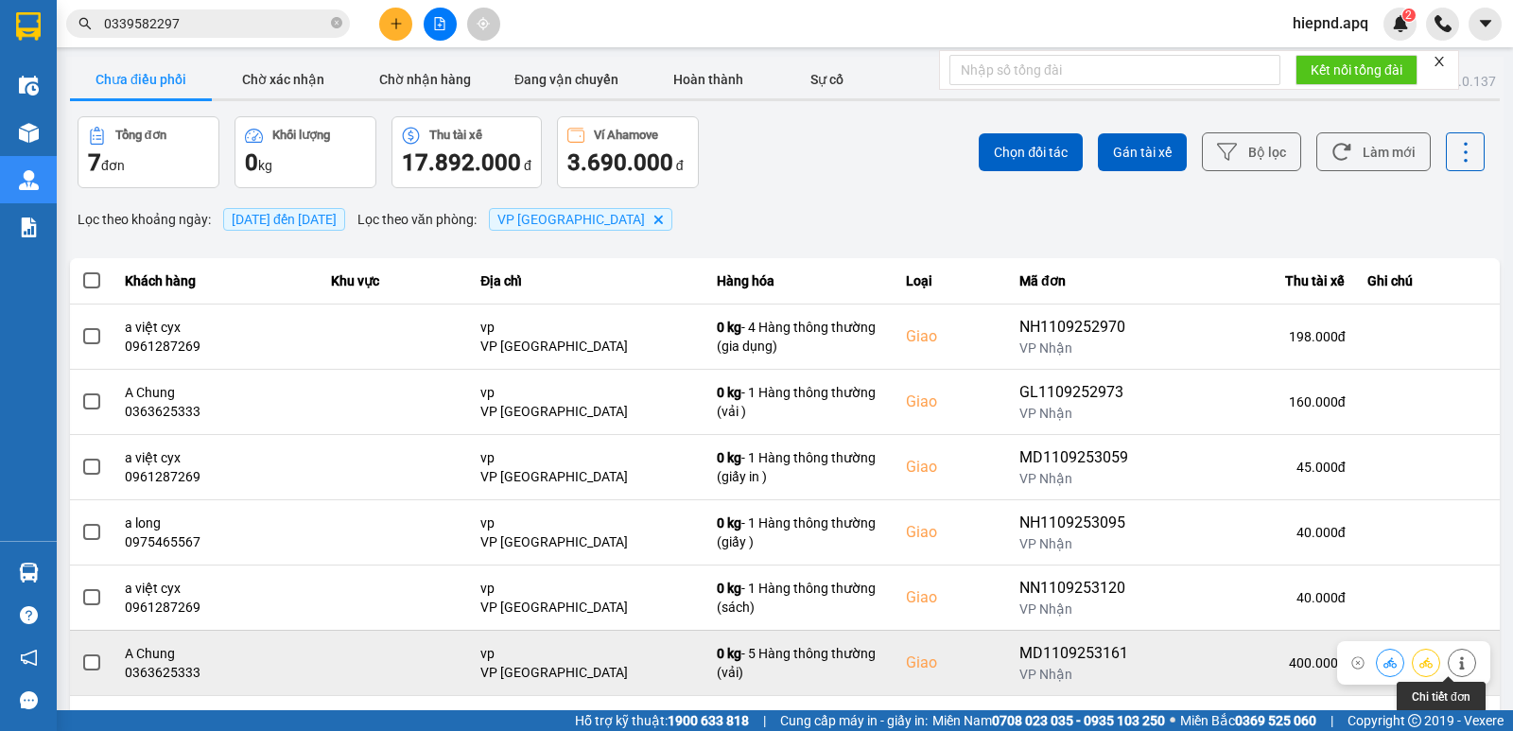
click at [1455, 661] on icon at bounding box center [1461, 662] width 13 height 13
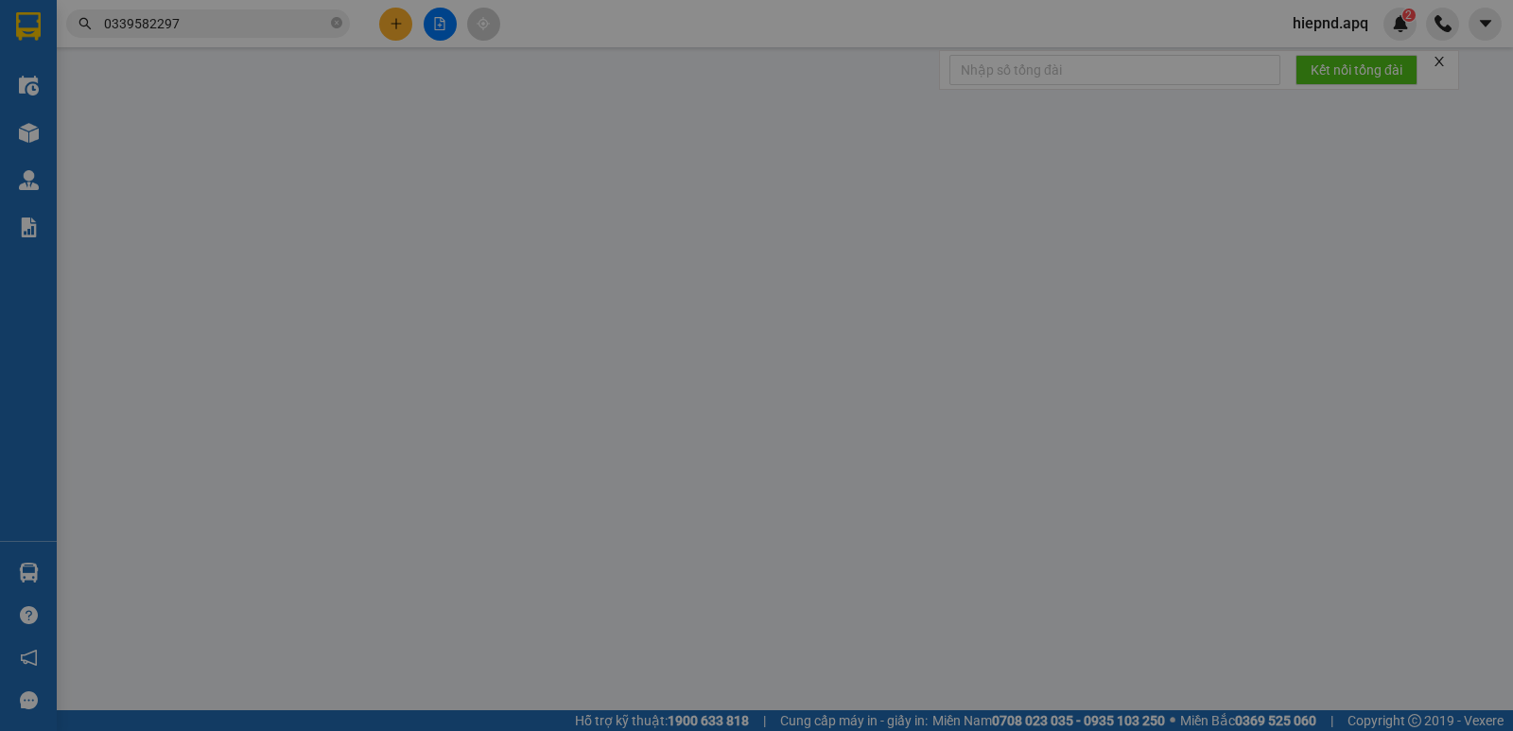
type input "0902232588"
type input "anh long"
type input "0363625333"
type input "A Chung"
checkbox input "true"
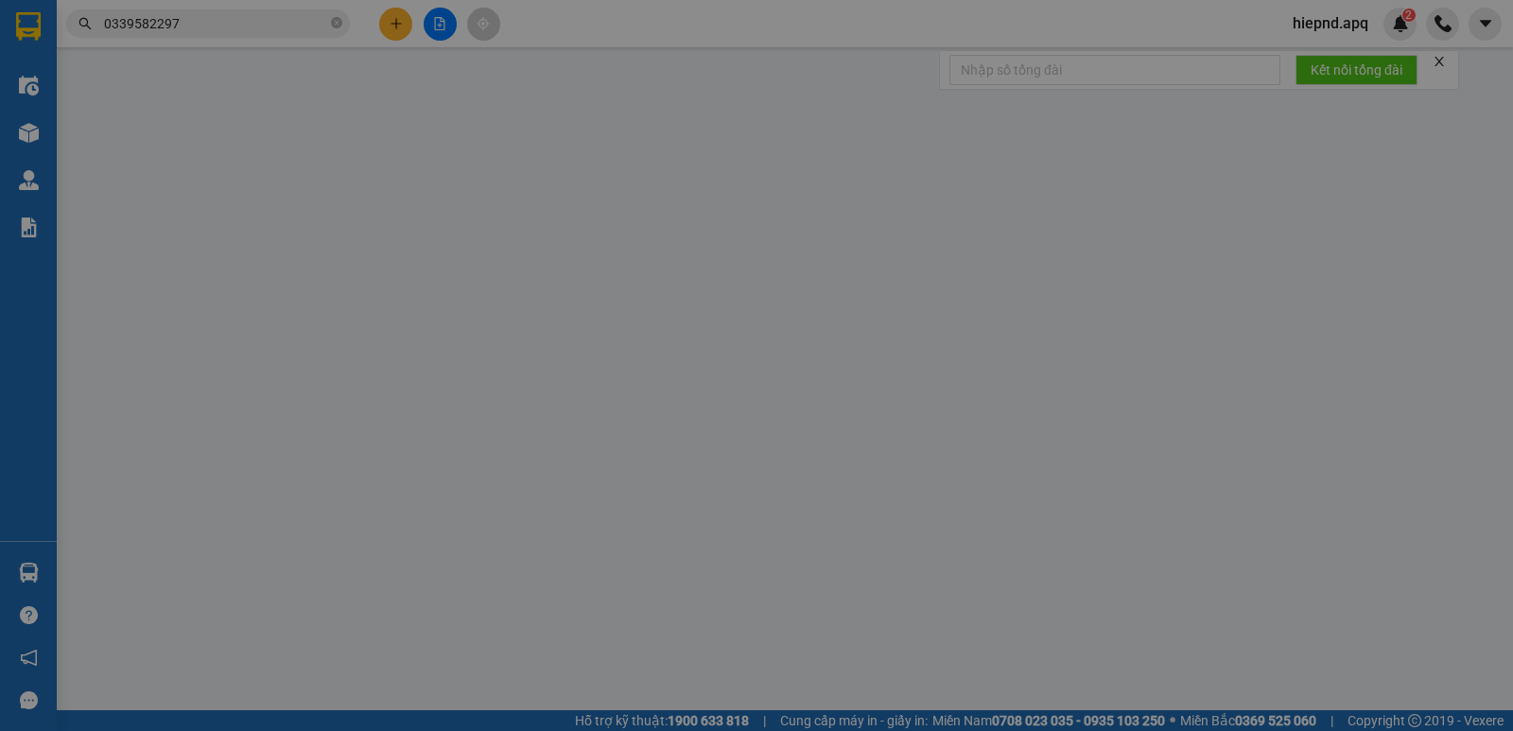
type input "vp"
type input "400.000"
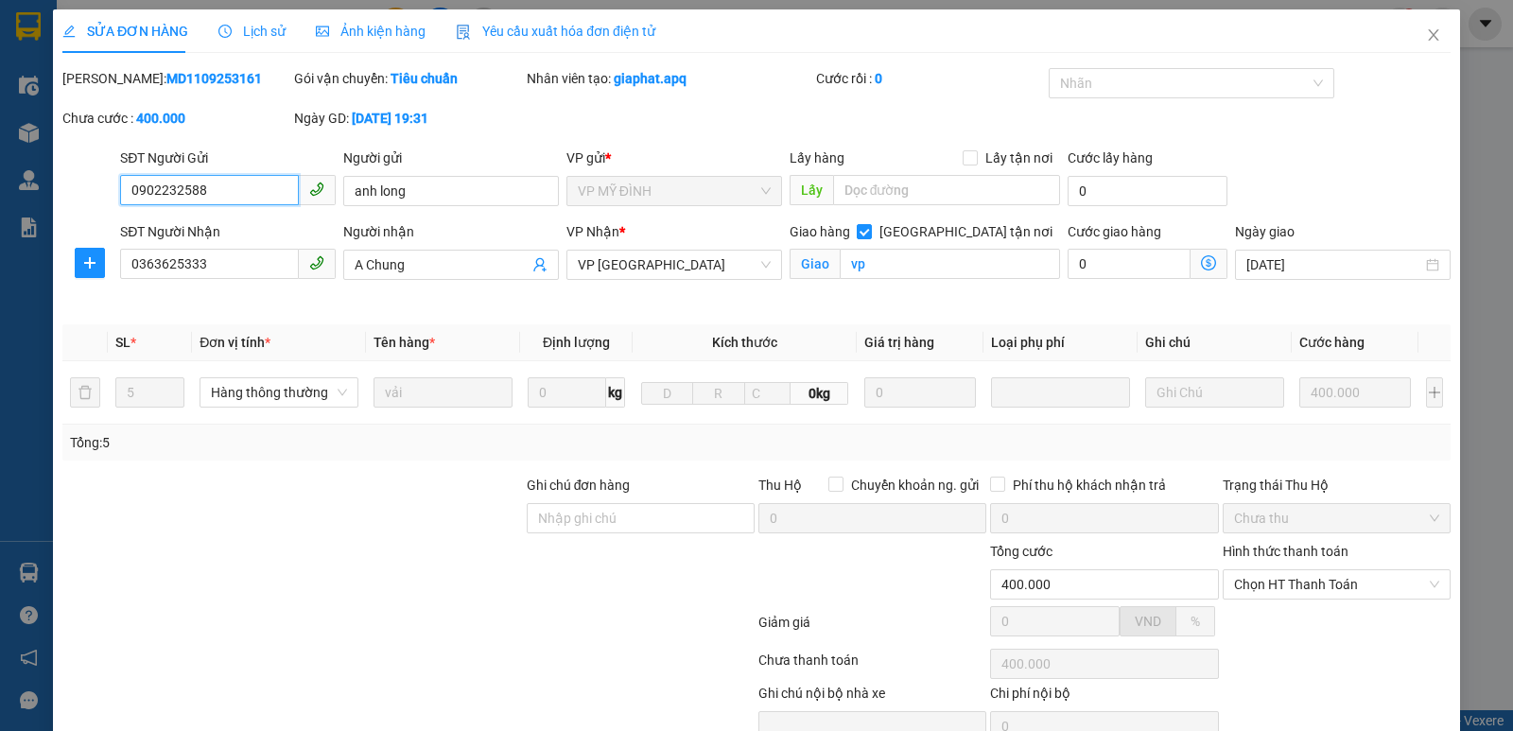
scroll to position [92, 0]
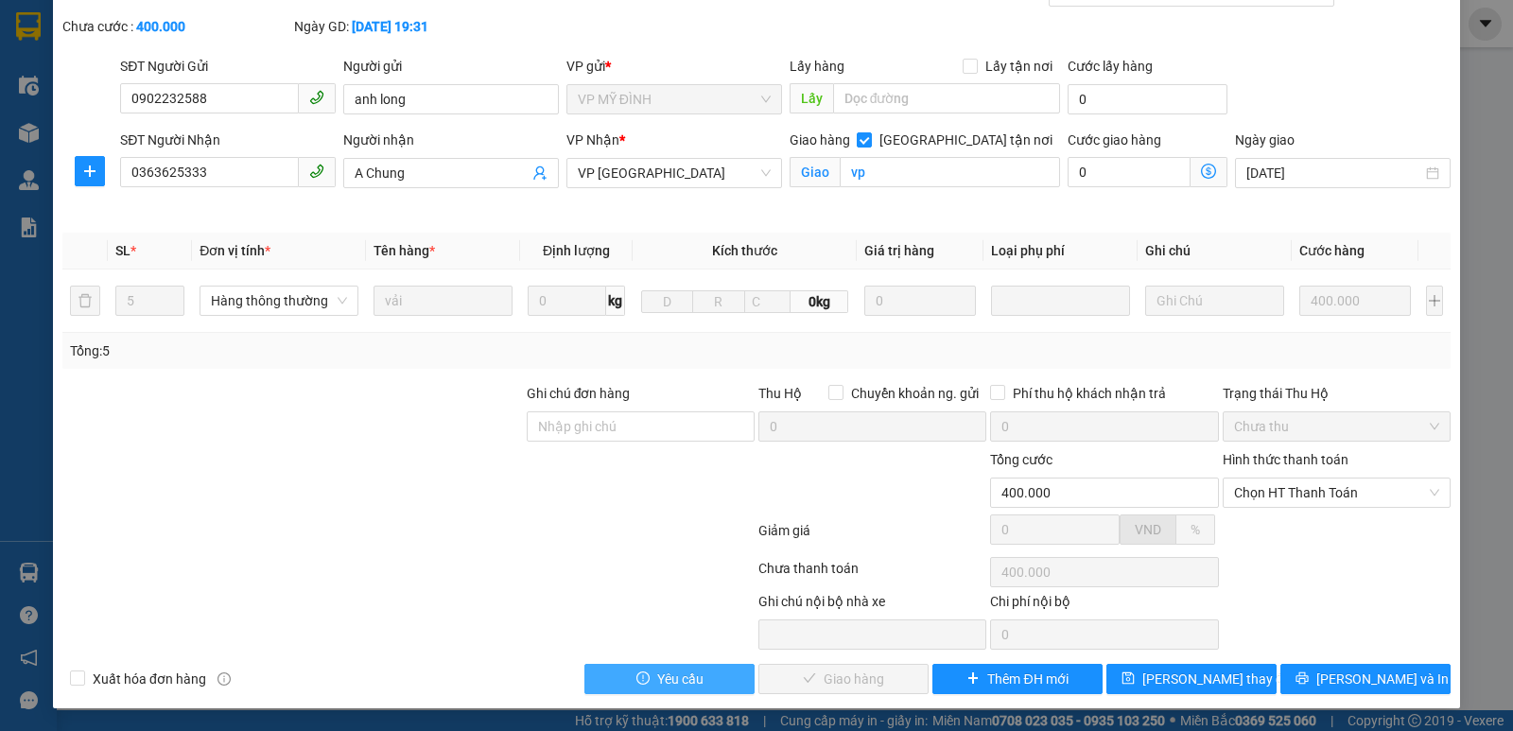
click at [662, 686] on span "Yêu cầu" at bounding box center [680, 679] width 46 height 21
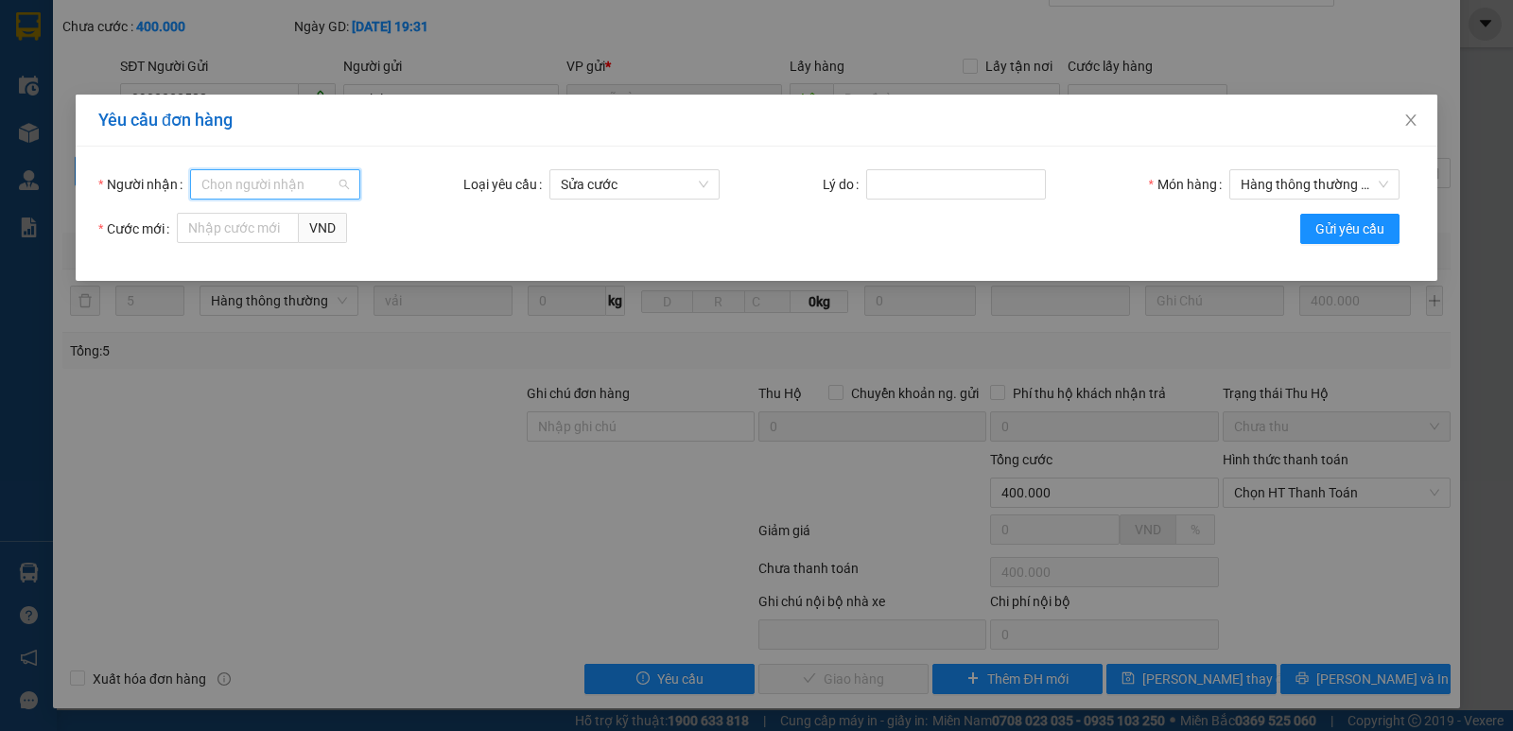
click at [243, 187] on input "Người nhận" at bounding box center [268, 184] width 134 height 28
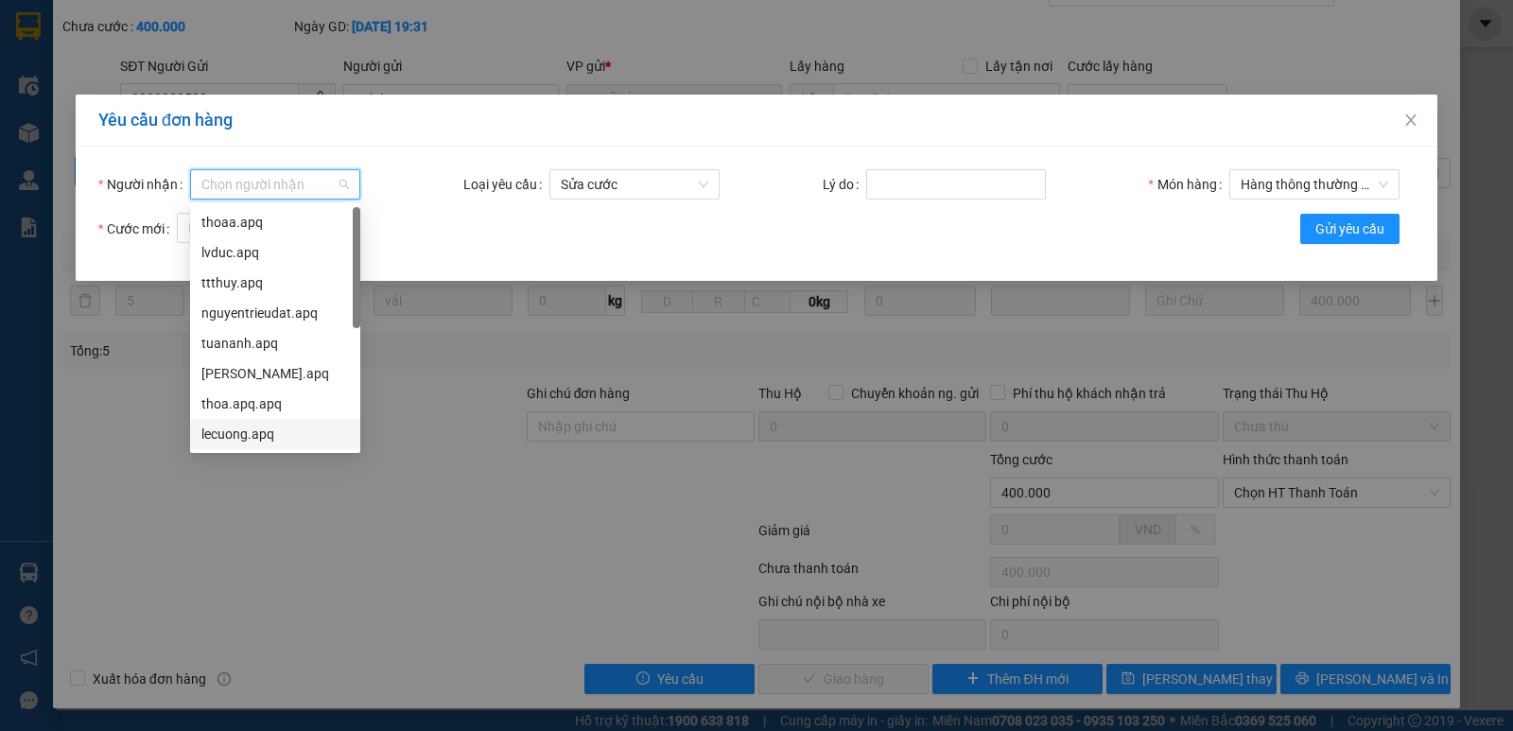
scroll to position [61, 0]
click at [250, 411] on div "son.apq" at bounding box center [275, 403] width 148 height 21
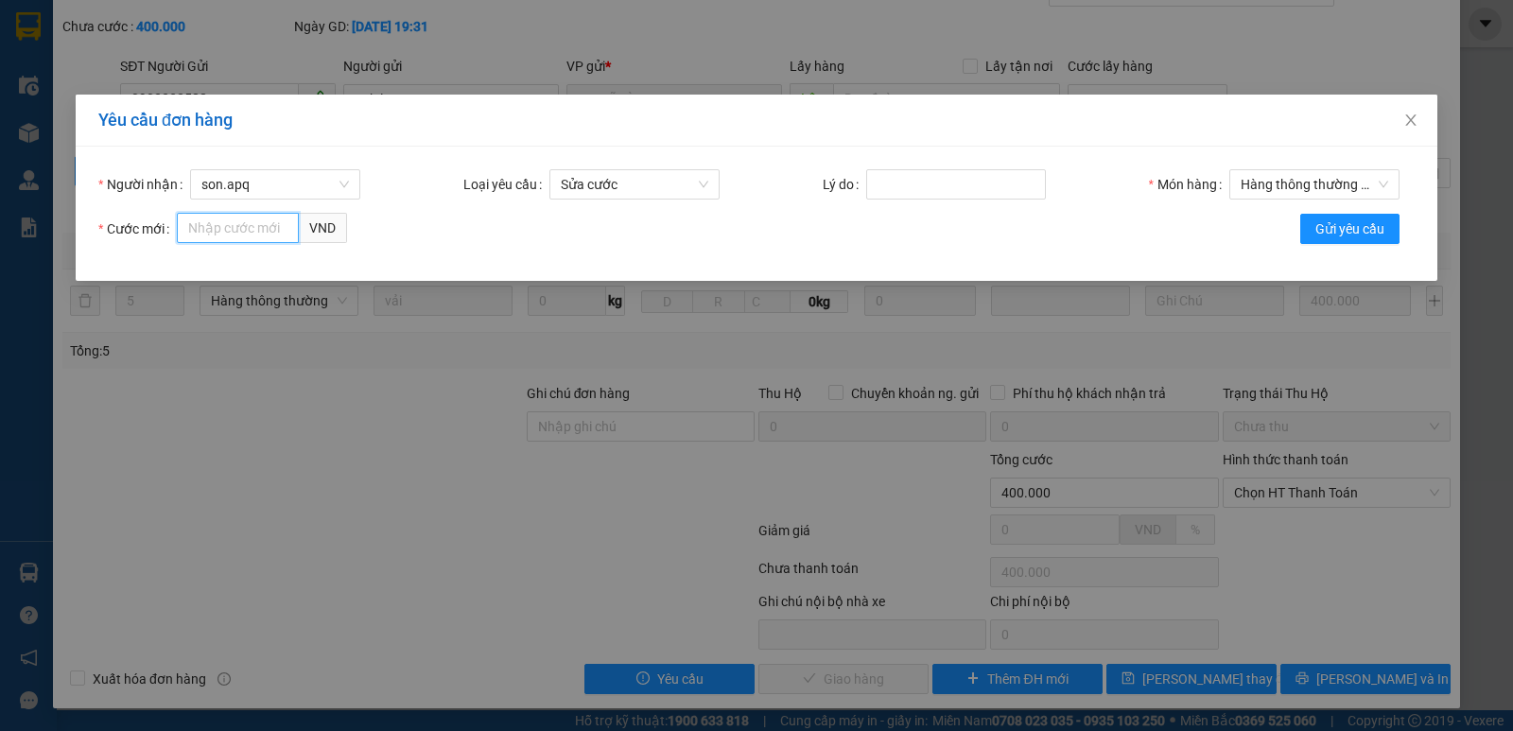
click at [242, 218] on input "Cước mới" at bounding box center [238, 228] width 122 height 30
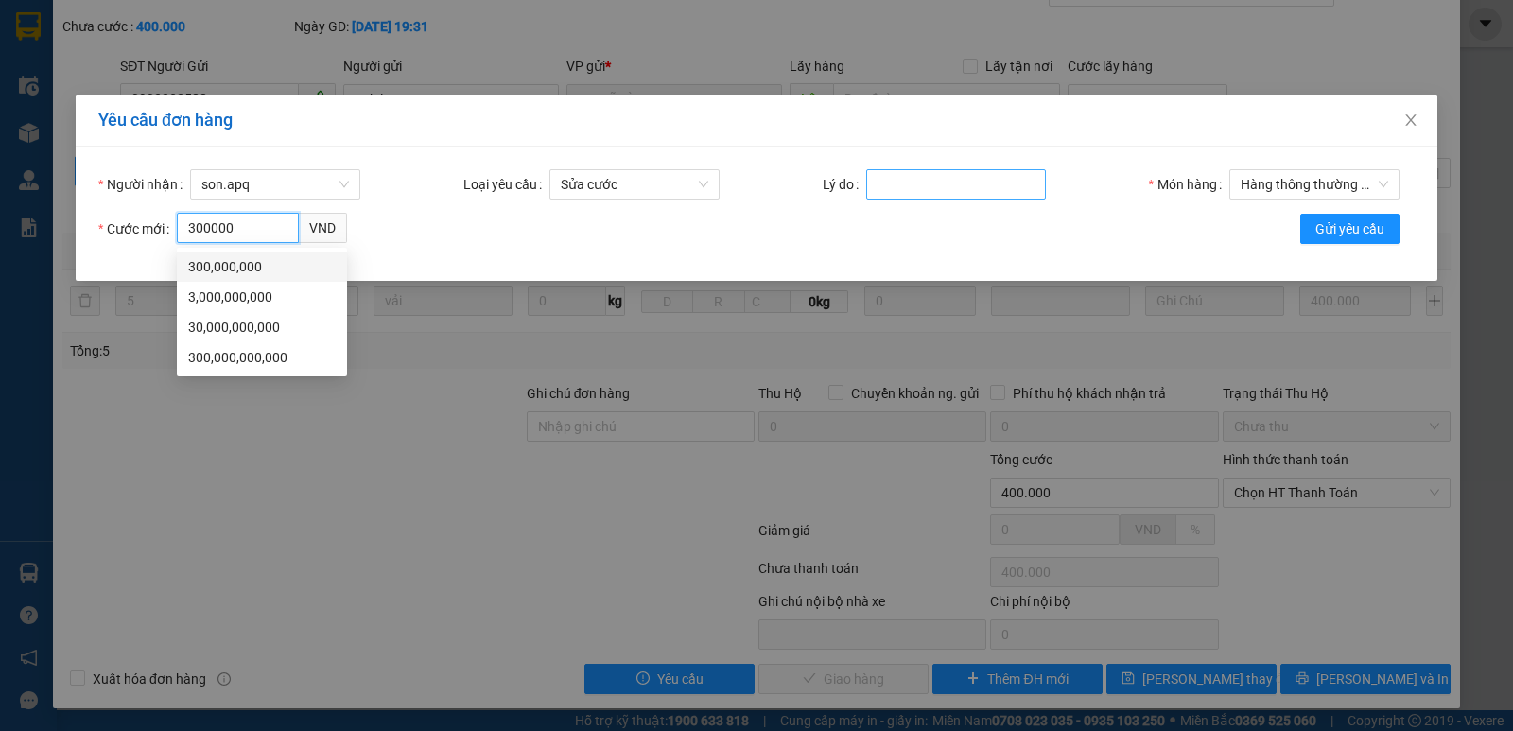
type input "300000"
click at [932, 172] on input "Lý do" at bounding box center [956, 184] width 180 height 30
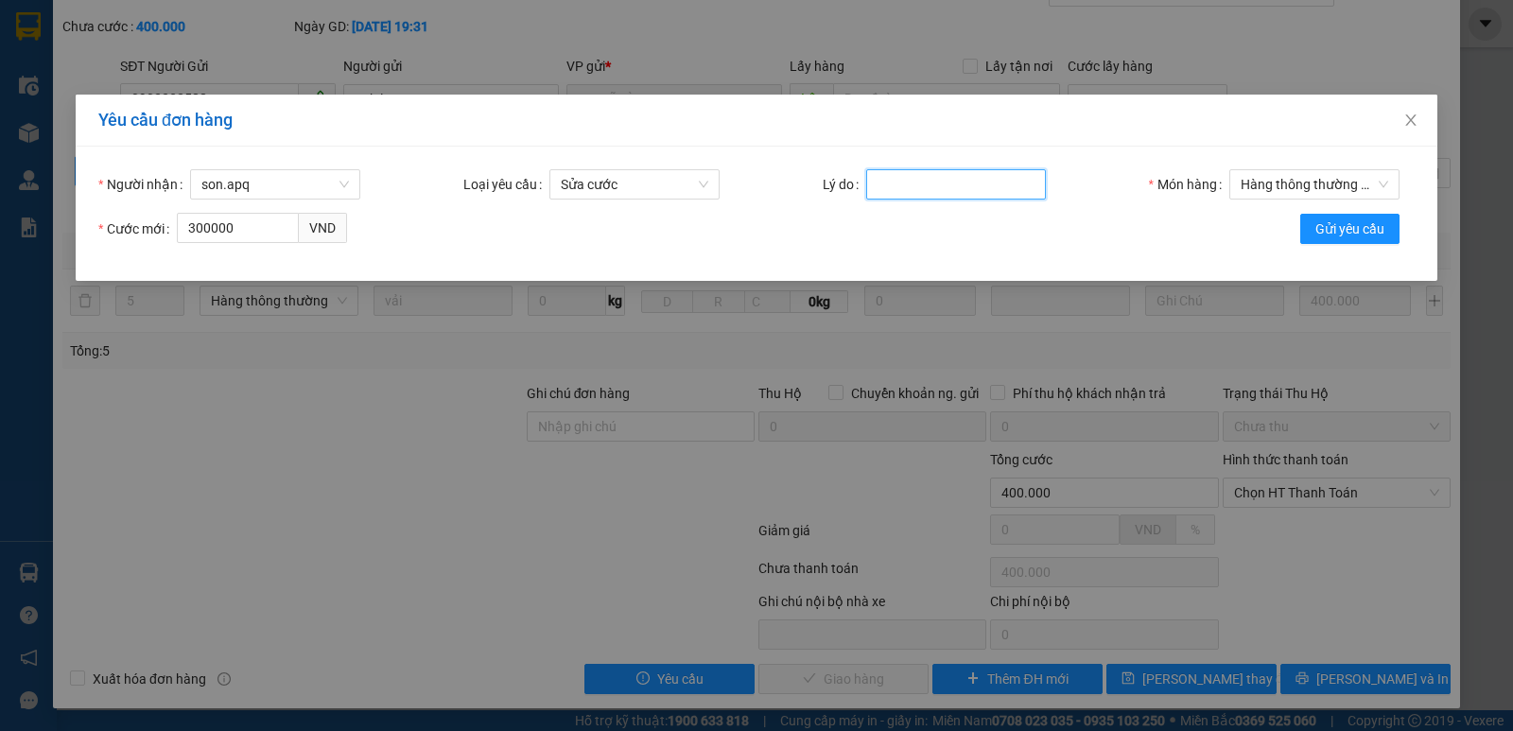
type input "cuoc cao qua"
click at [1313, 229] on button "Gửi yêu cầu" at bounding box center [1349, 229] width 99 height 30
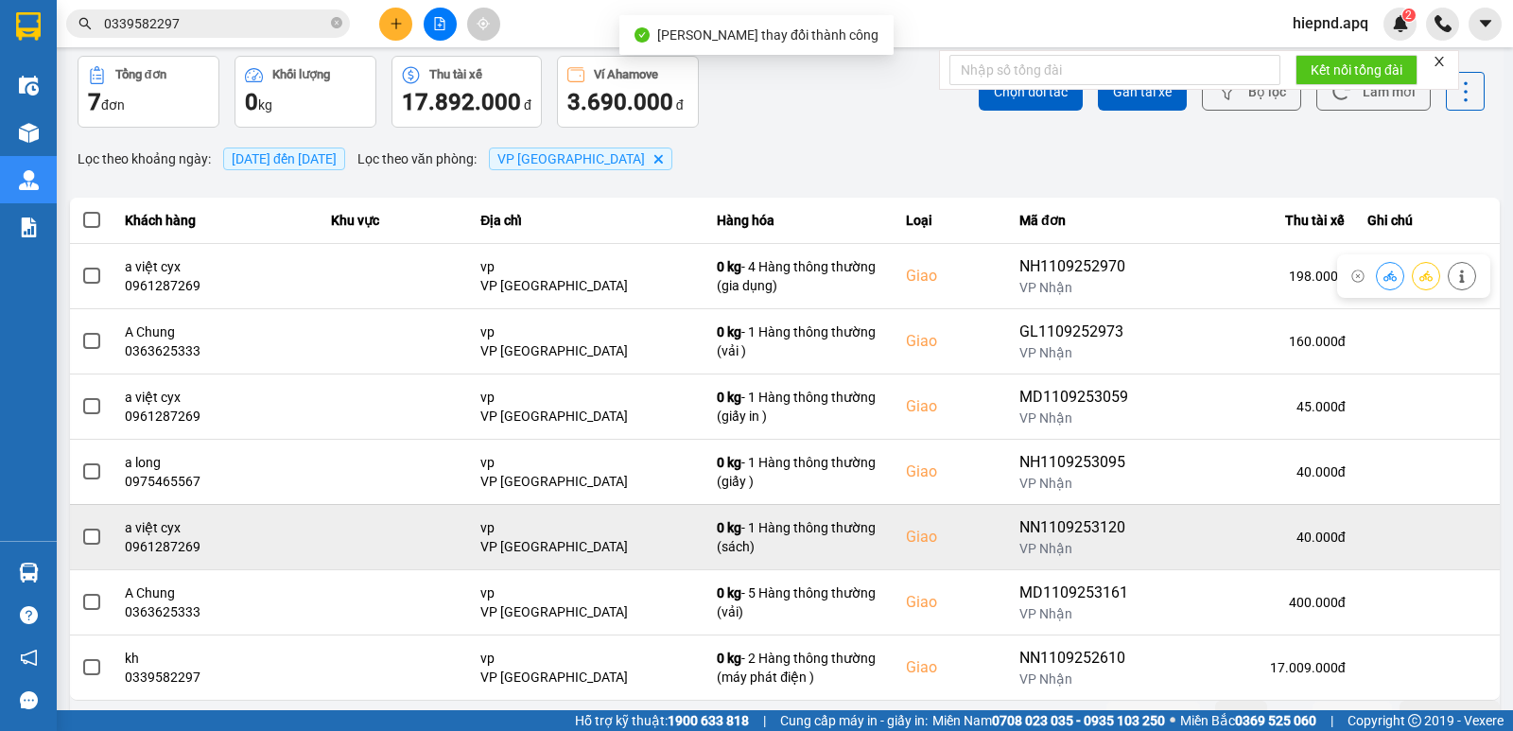
scroll to position [95, 0]
